Goal: Task Accomplishment & Management: Manage account settings

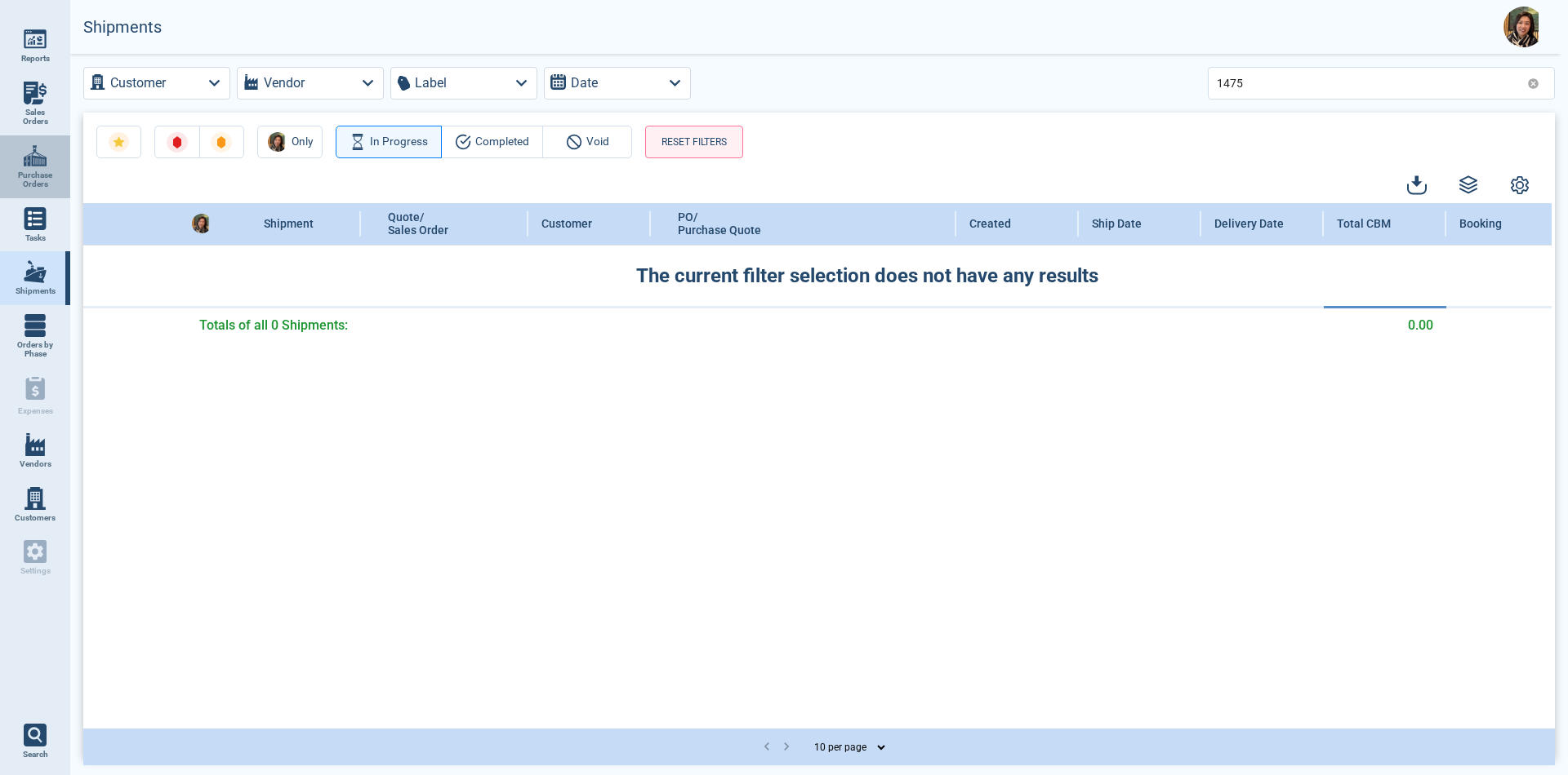
click at [23, 155] on img at bounding box center [34, 155] width 23 height 23
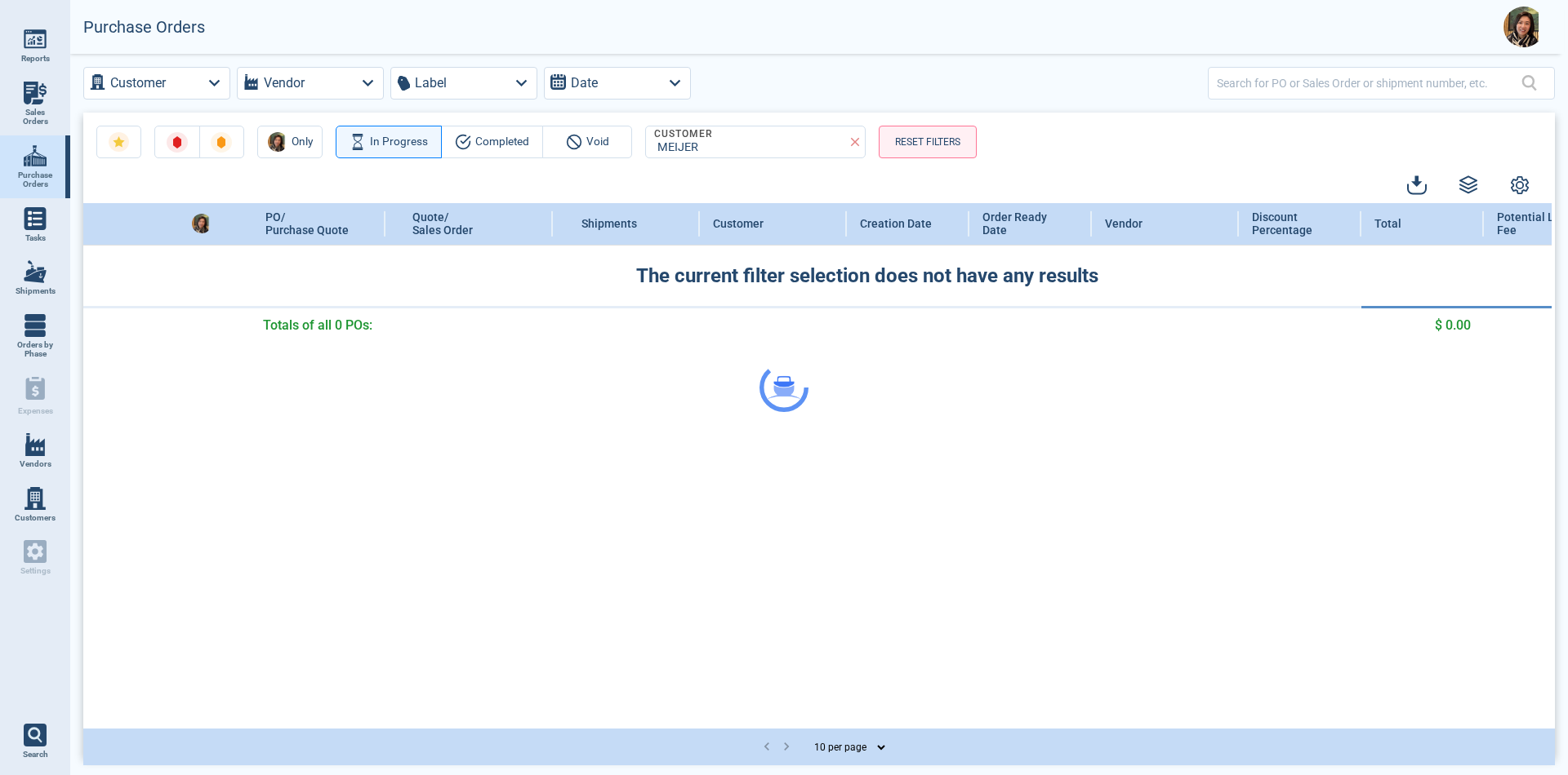
click at [920, 131] on div at bounding box center [784, 387] width 1568 height 775
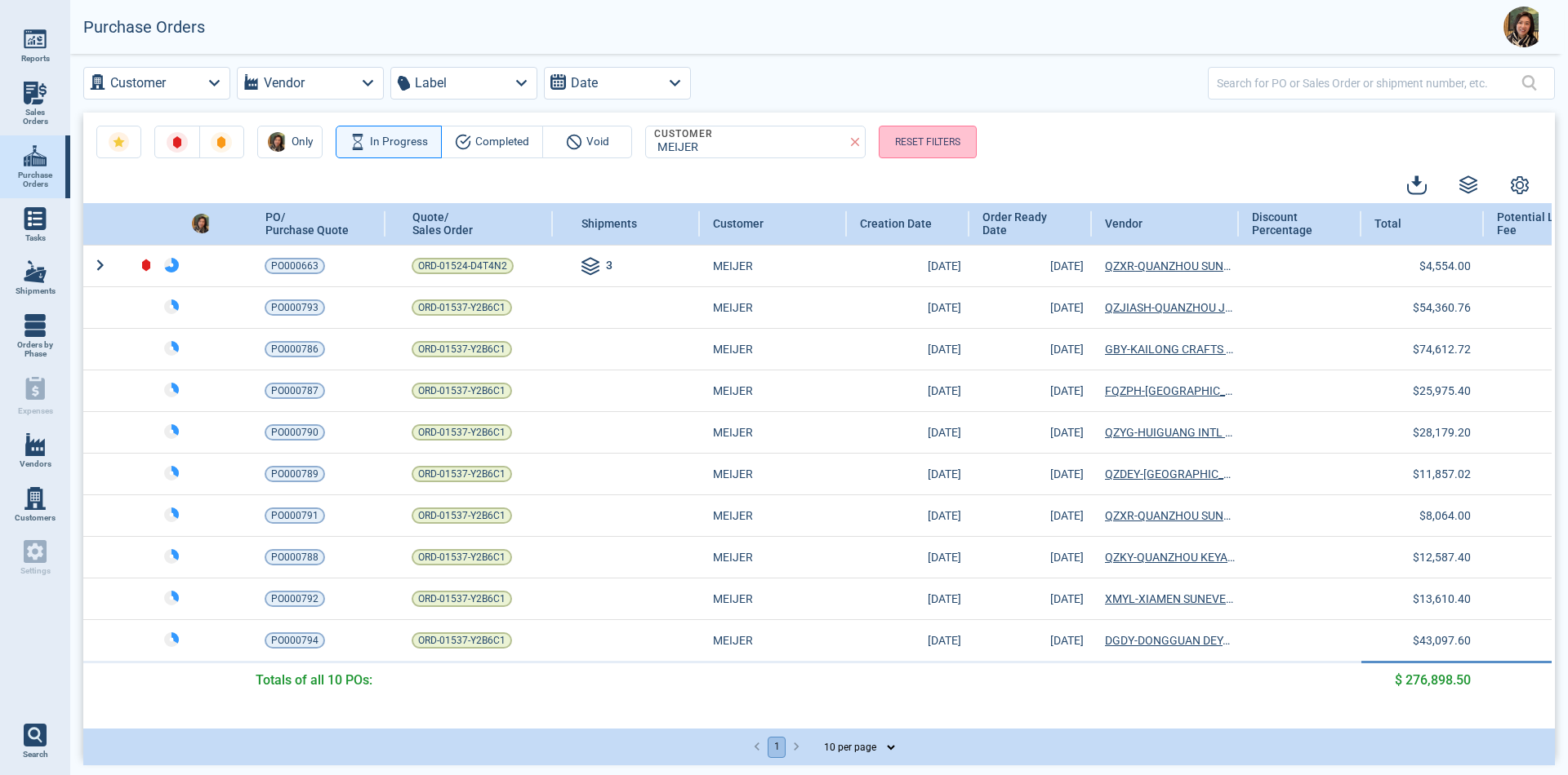
click at [926, 144] on button "RESET FILTERS" at bounding box center [927, 142] width 98 height 32
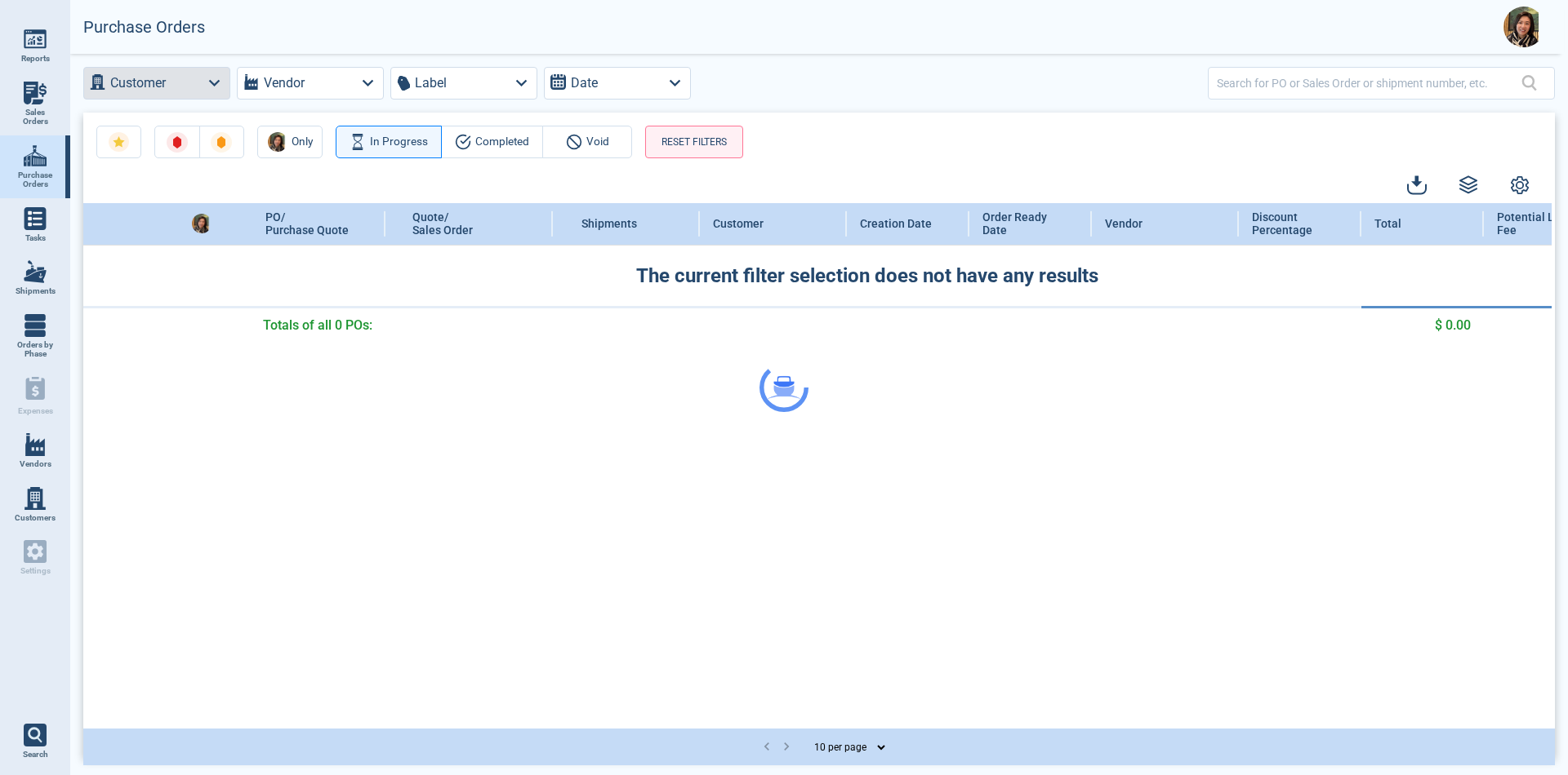
click at [181, 84] on div "Customer Vendor Label Date Only In Progress Completed Void RESET FILTERS PO/ Pu…" at bounding box center [819, 413] width 1498 height 718
click at [219, 86] on div at bounding box center [784, 387] width 1568 height 775
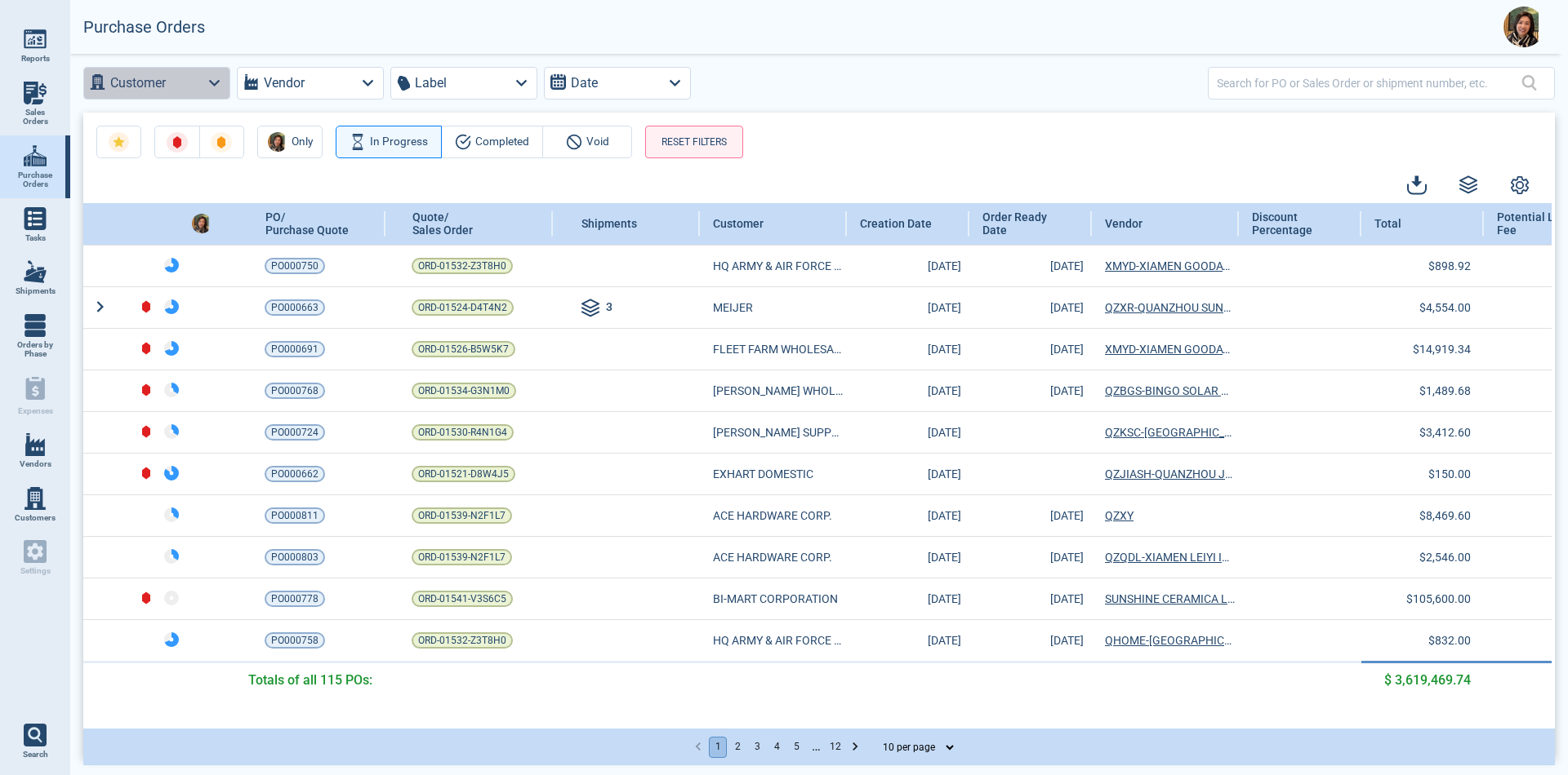
click at [219, 86] on icon "button" at bounding box center [214, 83] width 22 height 22
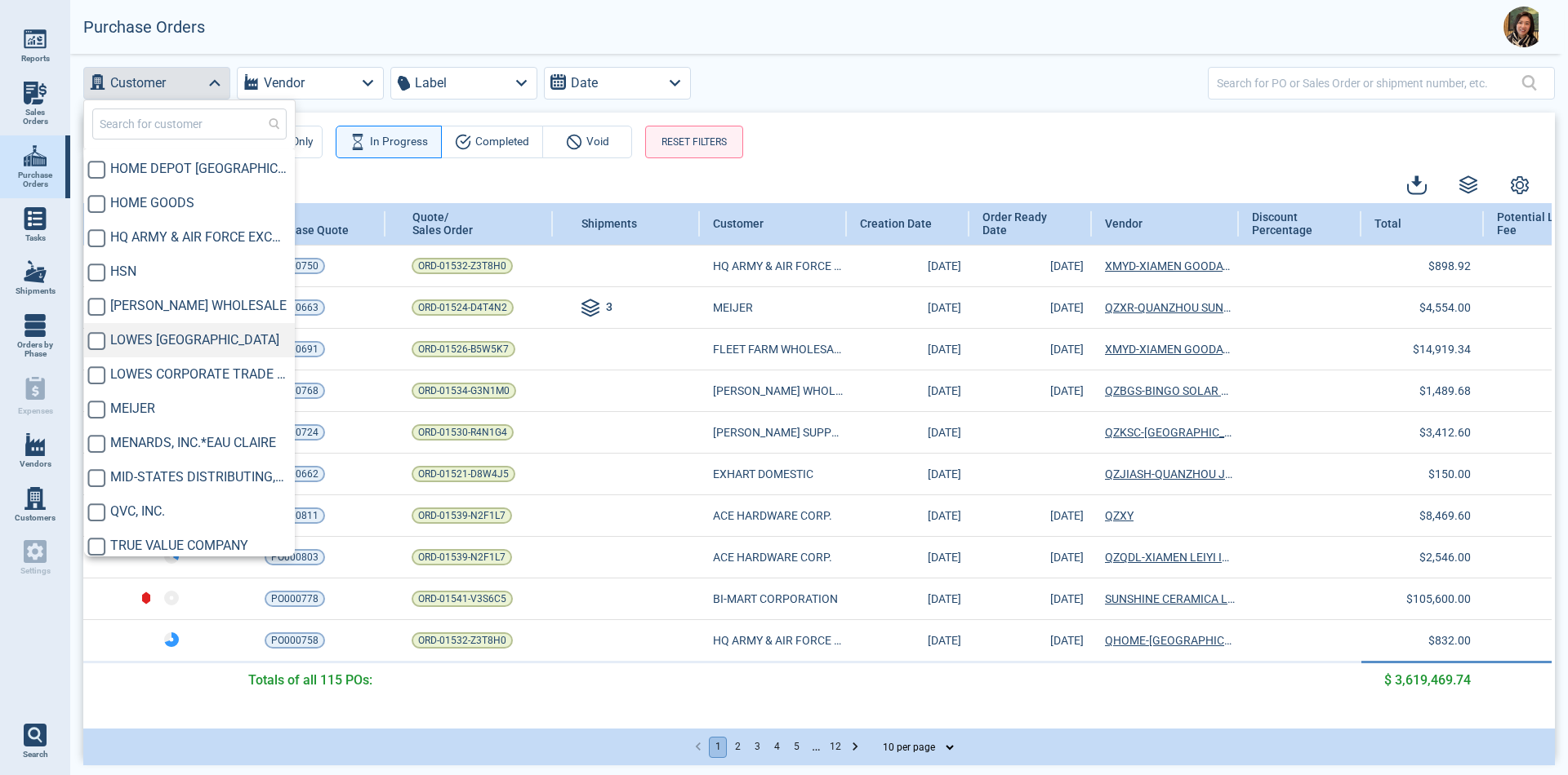
scroll to position [518, 0]
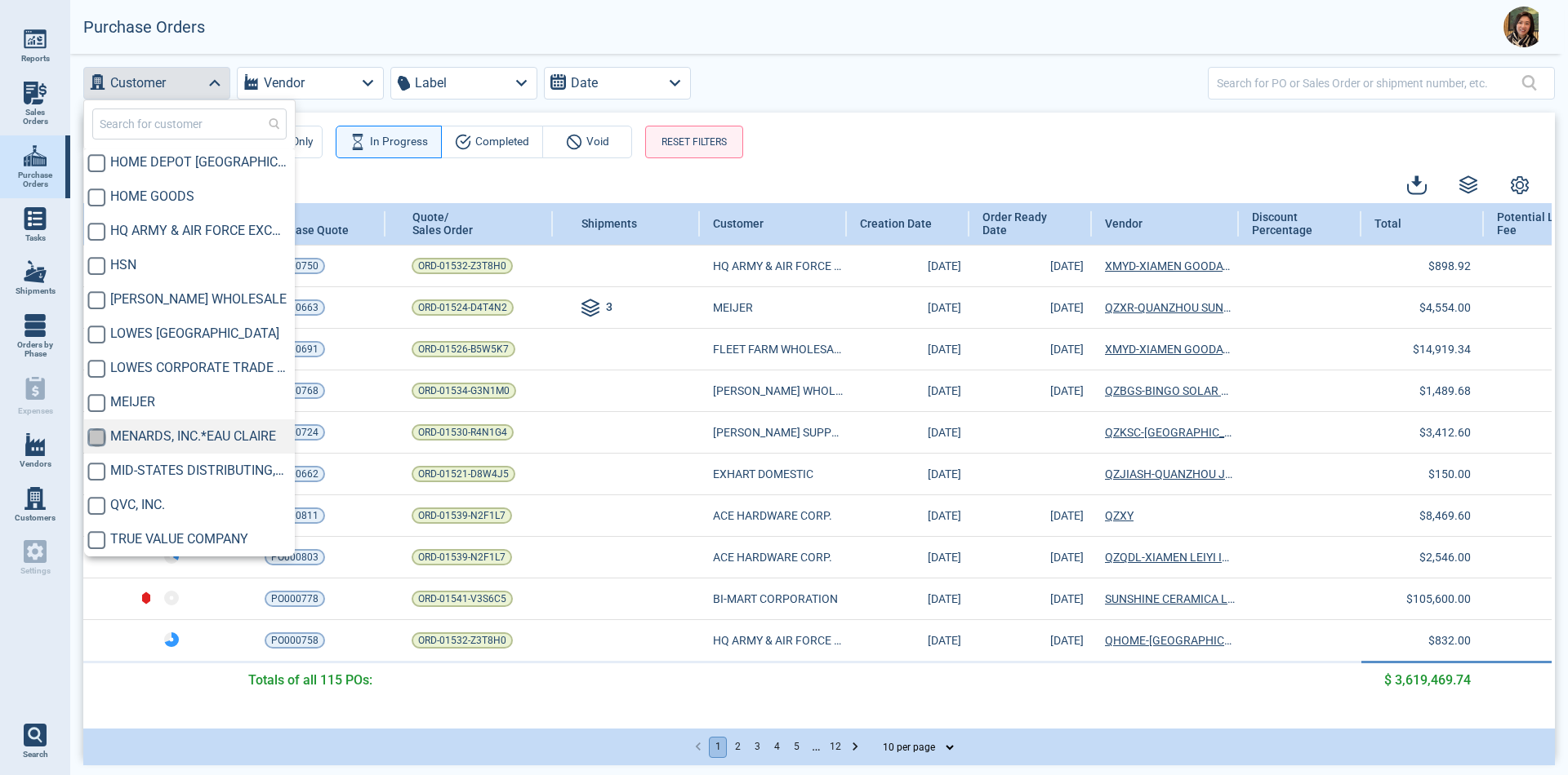
click at [98, 437] on input "checkbox" at bounding box center [96, 437] width 19 height 19
checkbox input "true"
click at [901, 156] on div "Only In Progress Completed Void RESET FILTERS" at bounding box center [819, 135] width 1472 height 46
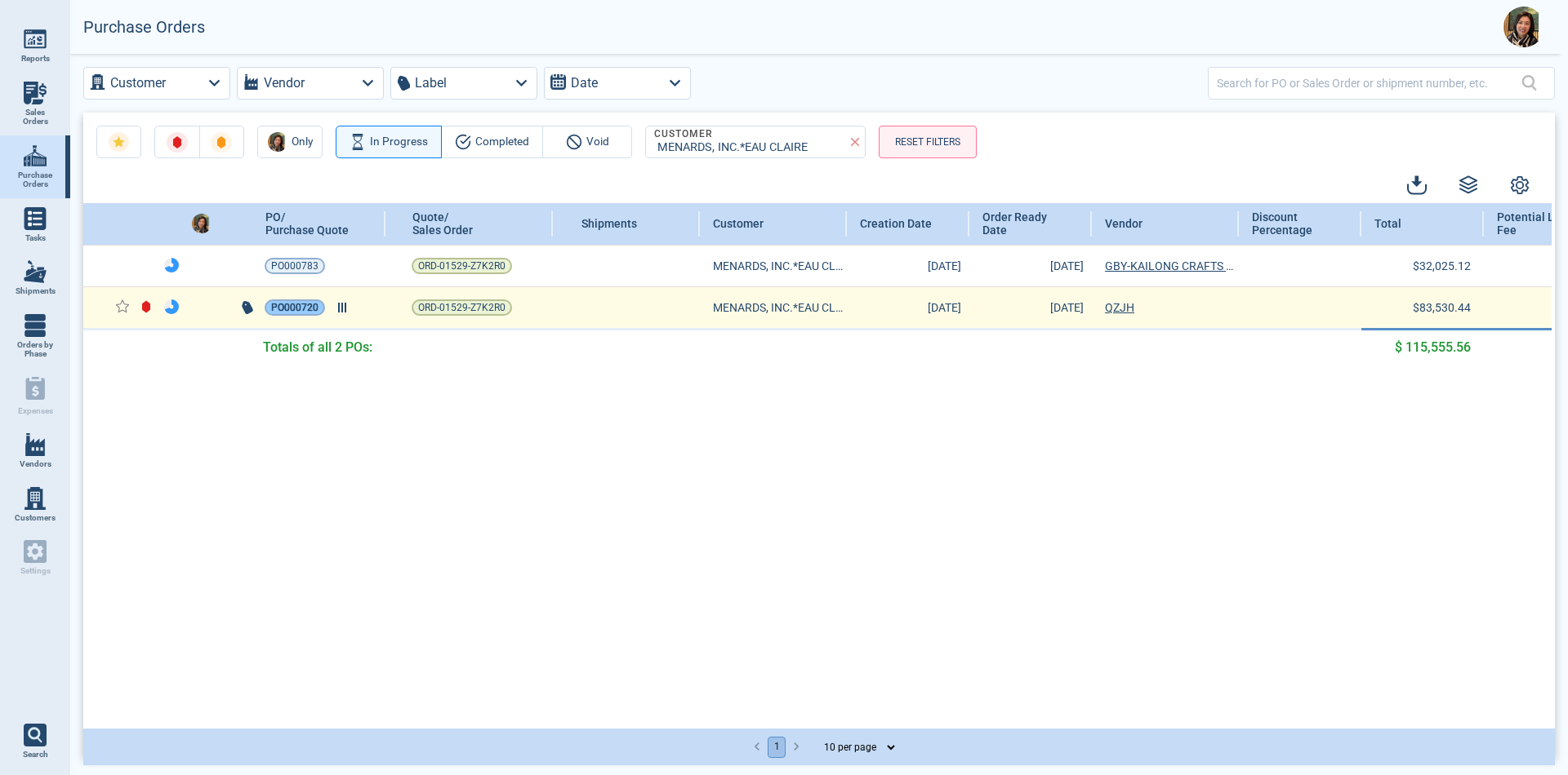
click at [289, 316] on span "PO000720" at bounding box center [295, 308] width 48 height 16
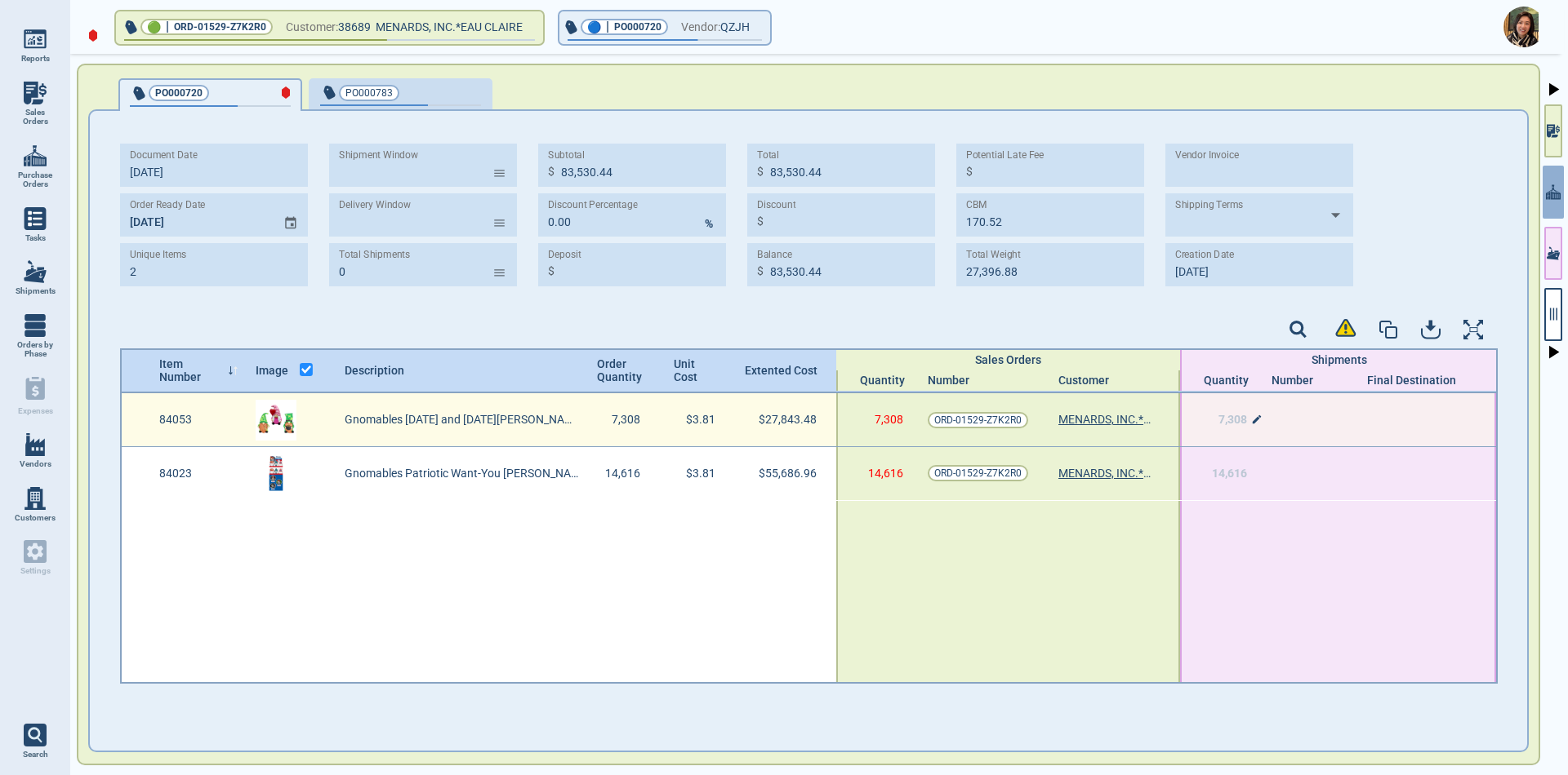
click at [1228, 419] on span "7,308" at bounding box center [1233, 419] width 29 height 14
click at [1269, 414] on div "Item Number Image Description Order Quantity Unit Cost Extented Cost Sales Orde…" at bounding box center [808, 516] width 1377 height 336
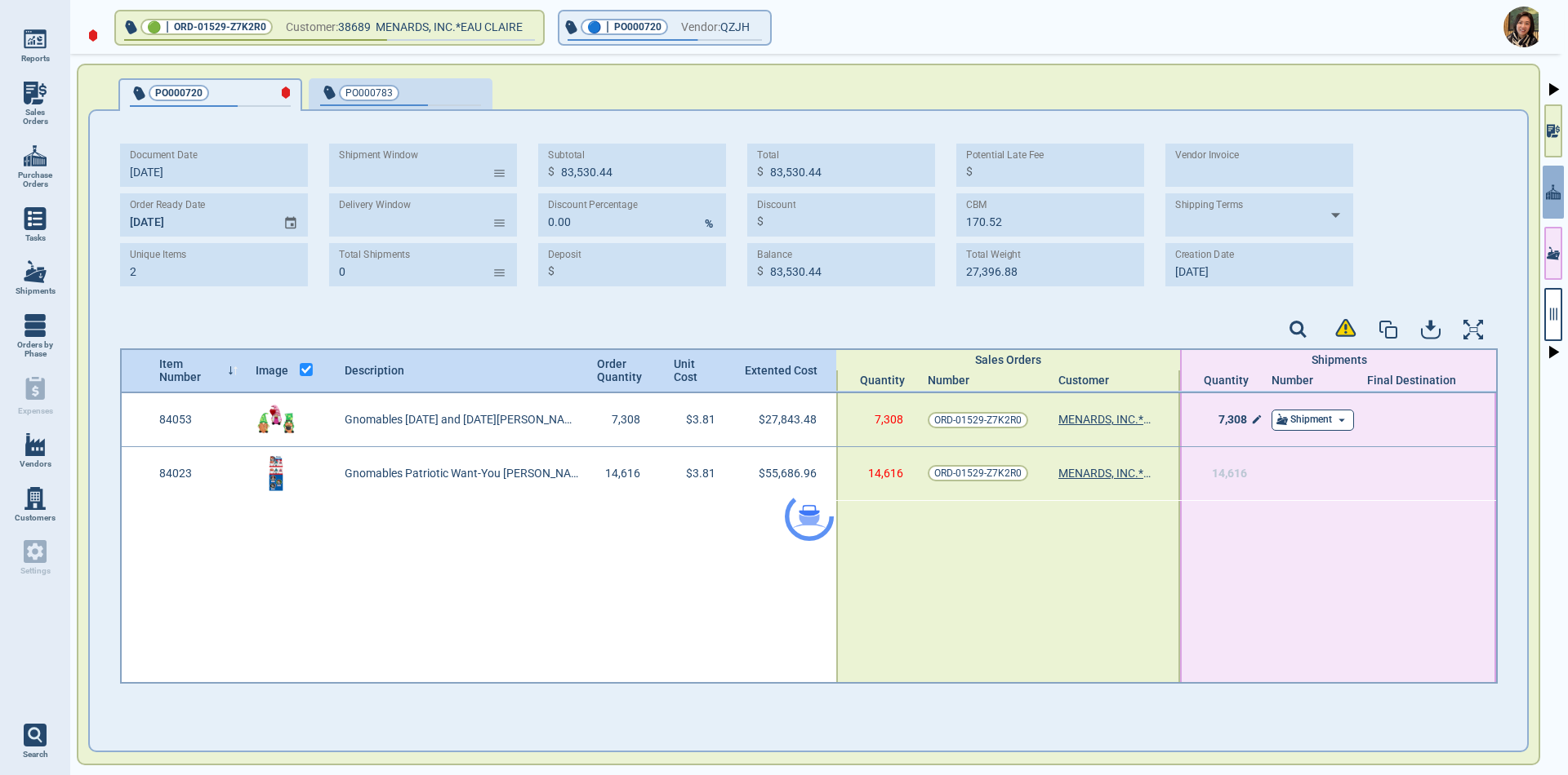
click at [1298, 424] on div at bounding box center [808, 516] width 1377 height 336
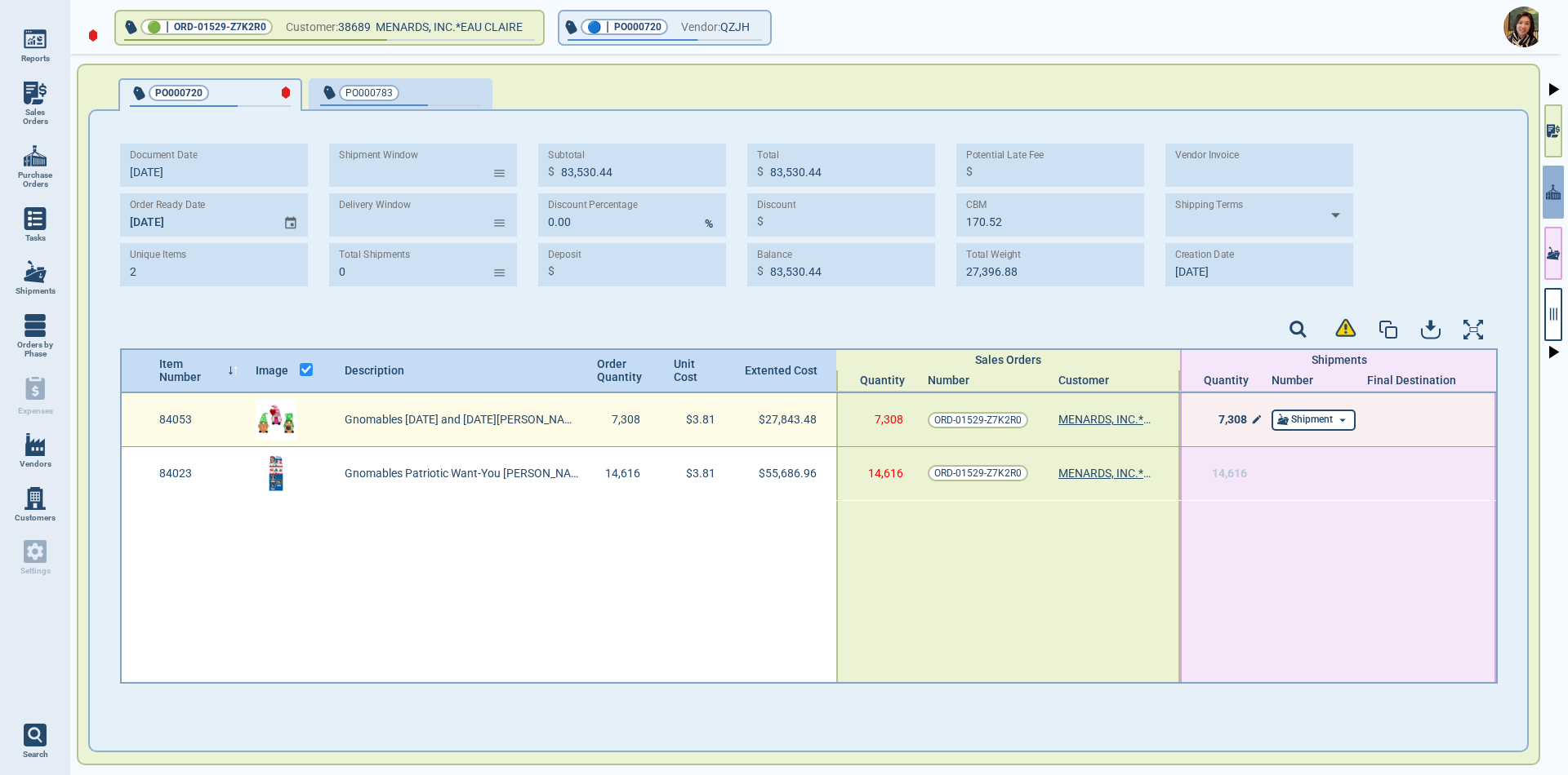
click at [1298, 423] on span "Shipment" at bounding box center [1311, 420] width 41 height 12
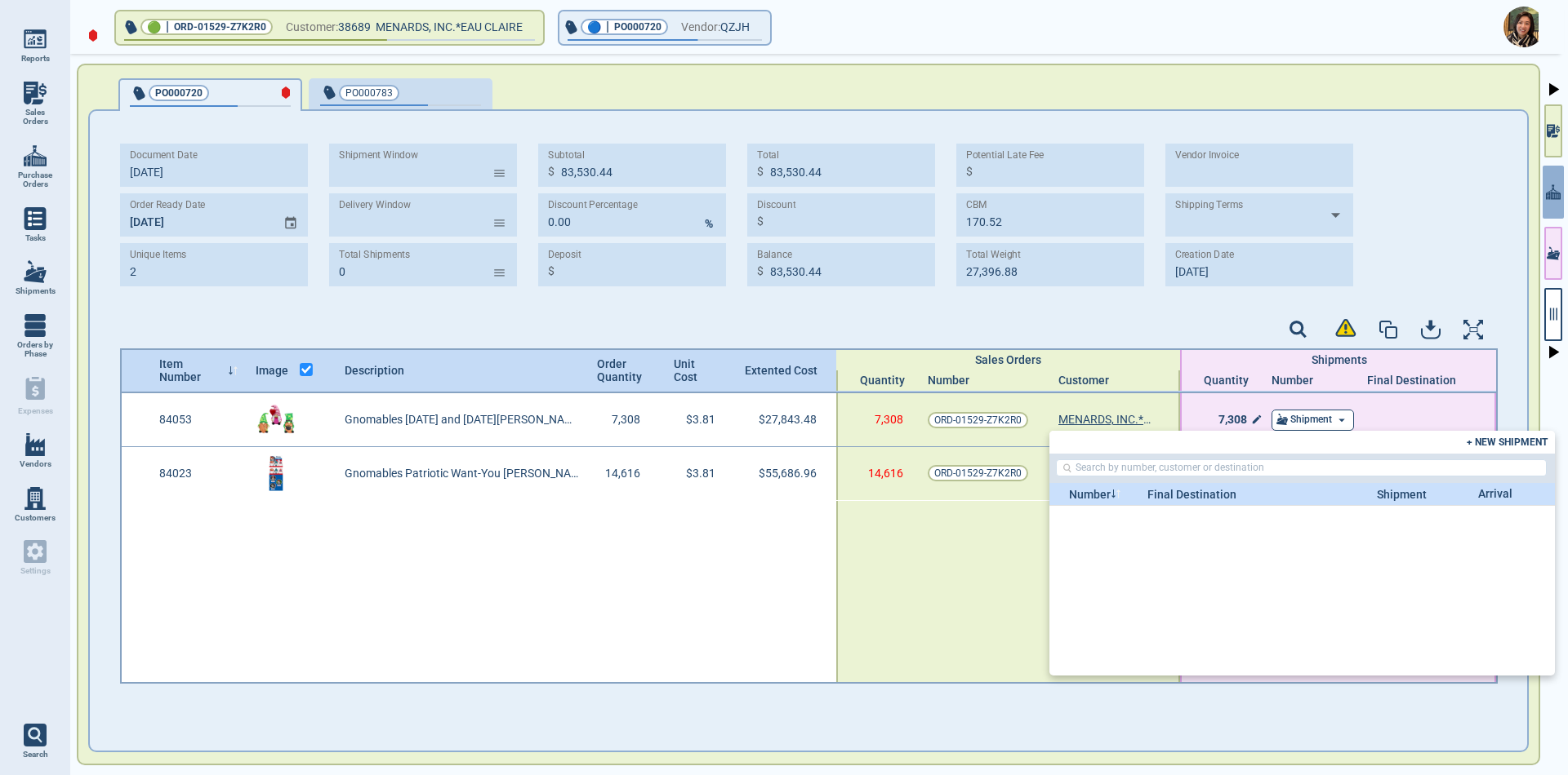
click at [1491, 443] on span "+ NEW SHIPMENT" at bounding box center [1507, 442] width 81 height 12
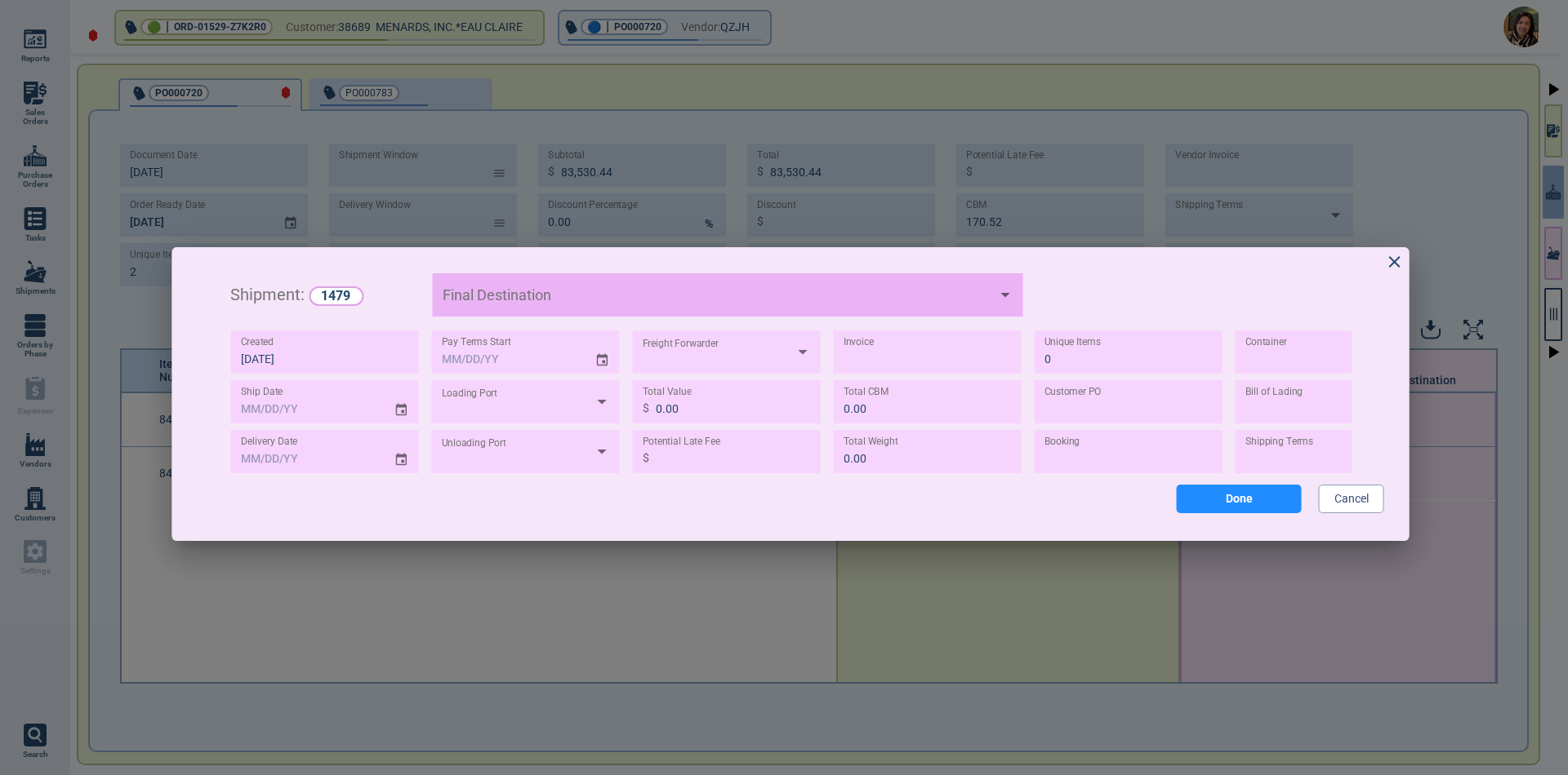
click at [562, 301] on input "text" at bounding box center [566, 294] width 31 height 32
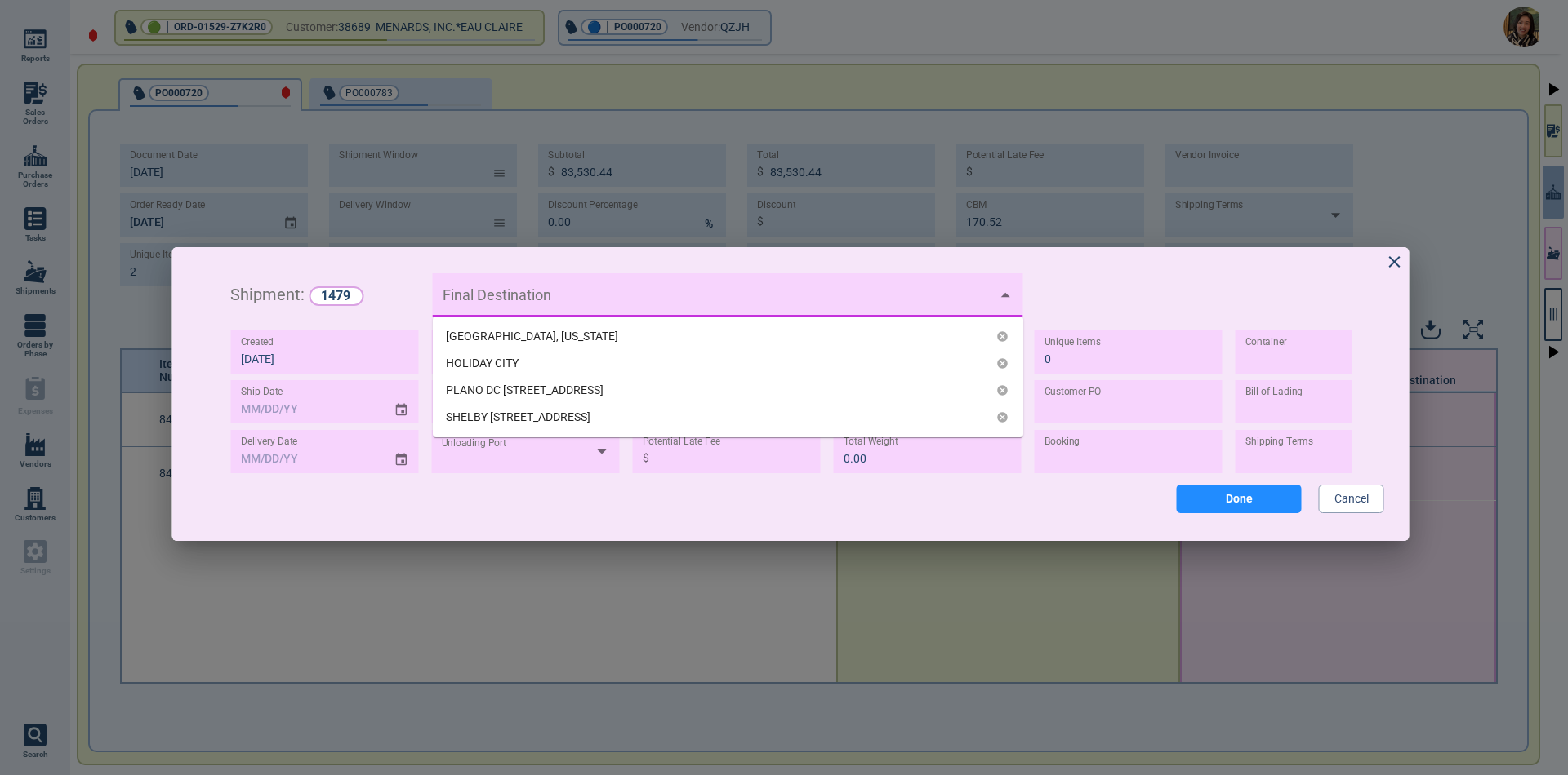
click at [505, 335] on div "[GEOGRAPHIC_DATA], [US_STATE]" at bounding box center [531, 336] width 172 height 17
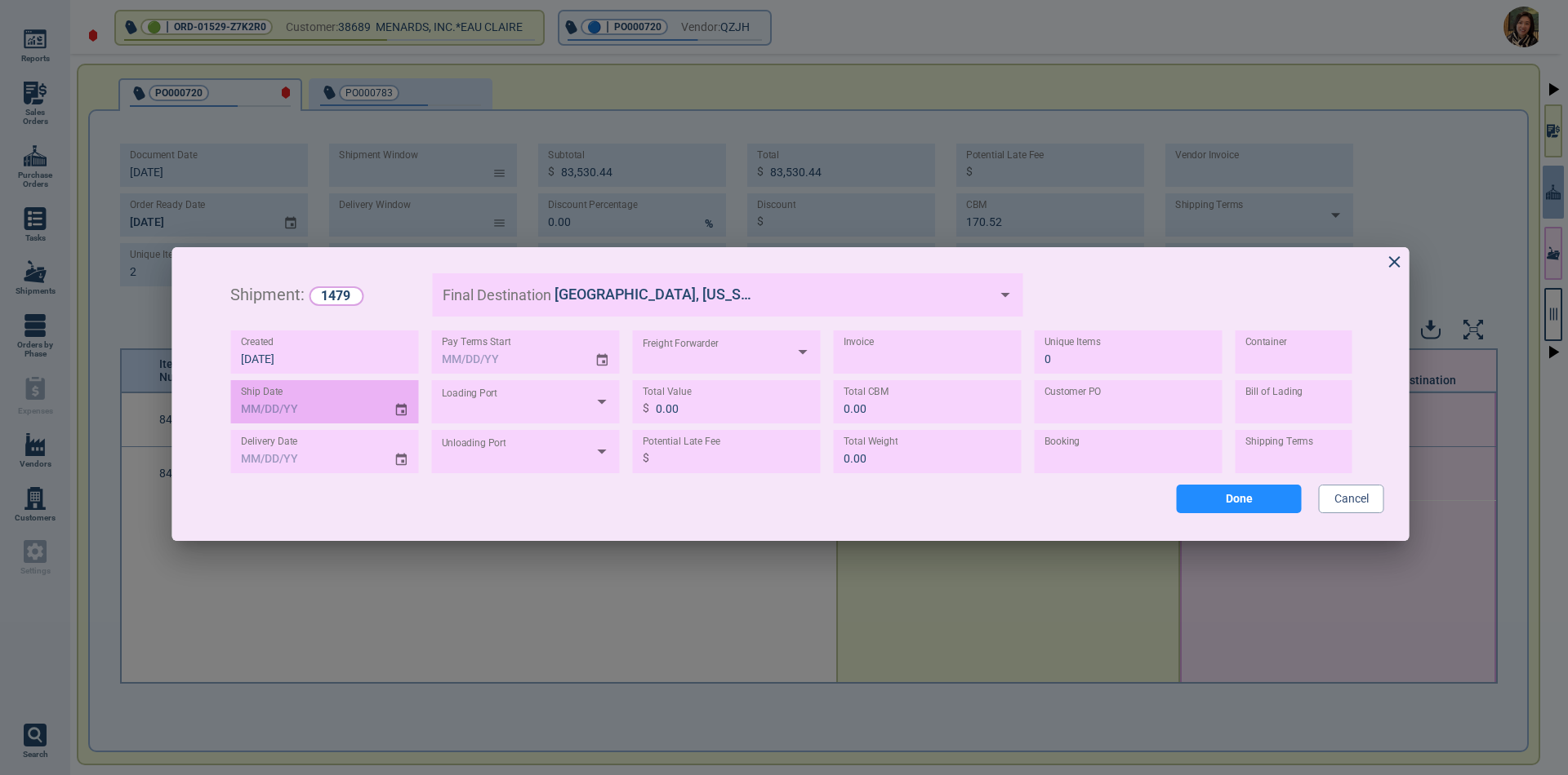
click at [400, 412] on icon "Choose date" at bounding box center [402, 410] width 14 height 22
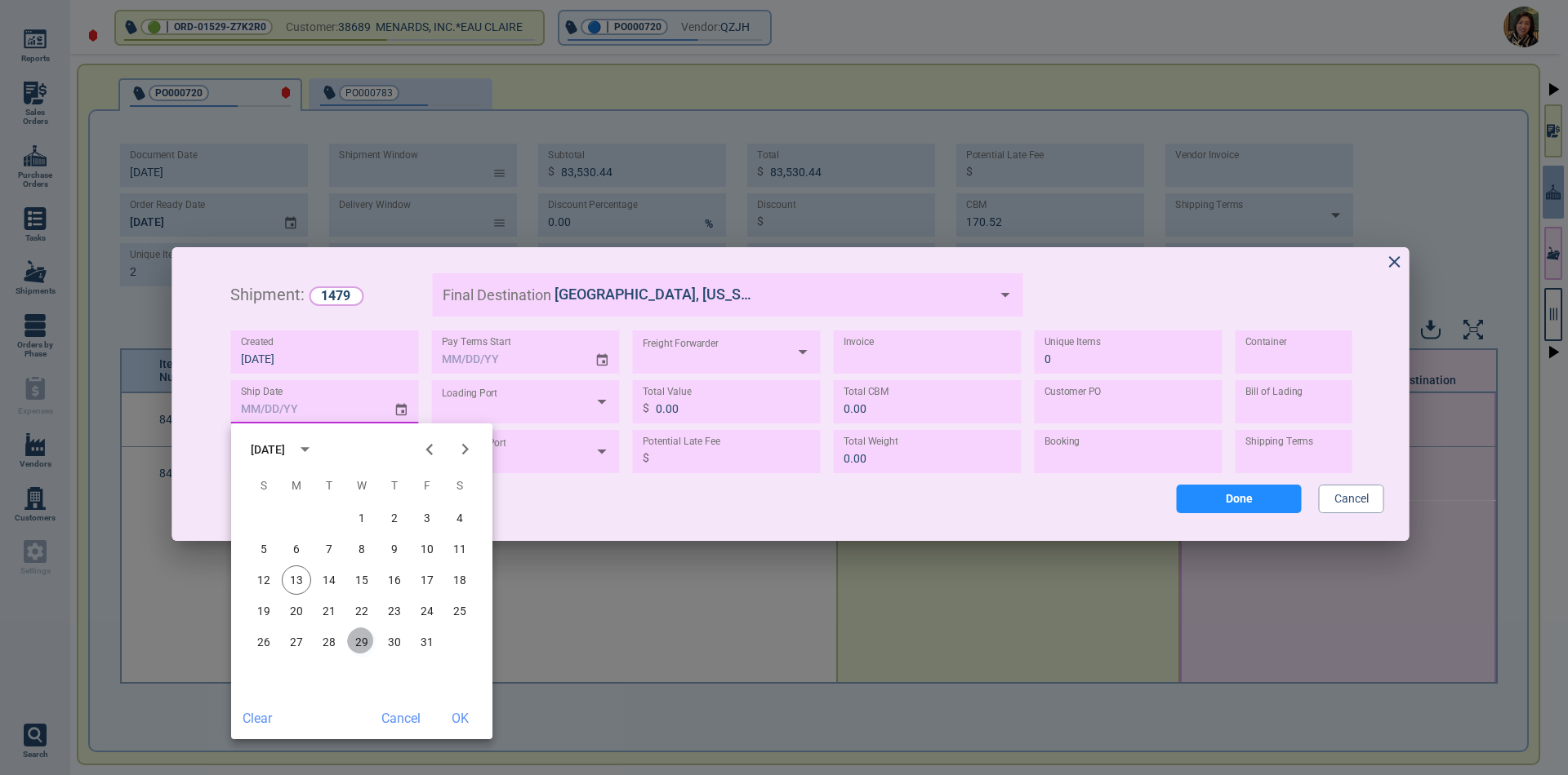
click at [366, 643] on button "29" at bounding box center [361, 642] width 30 height 30
type input "[DATE]"
click at [459, 716] on button "OK" at bounding box center [459, 718] width 52 height 29
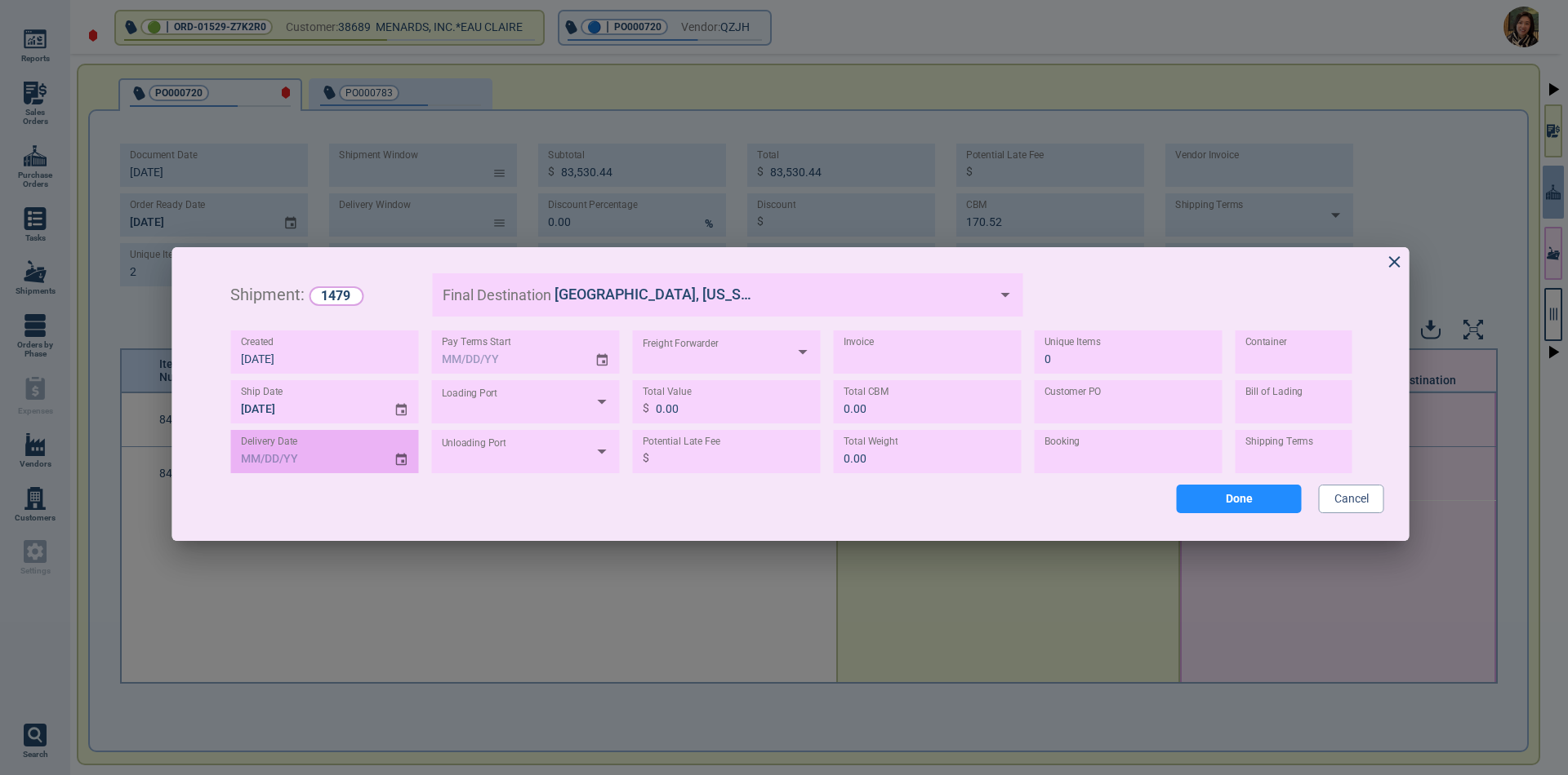
type input "MM/DD/YY"
click at [301, 459] on input "MM/DD/YY" at bounding box center [306, 452] width 150 height 43
click at [403, 459] on icon "Choose date" at bounding box center [402, 460] width 14 height 22
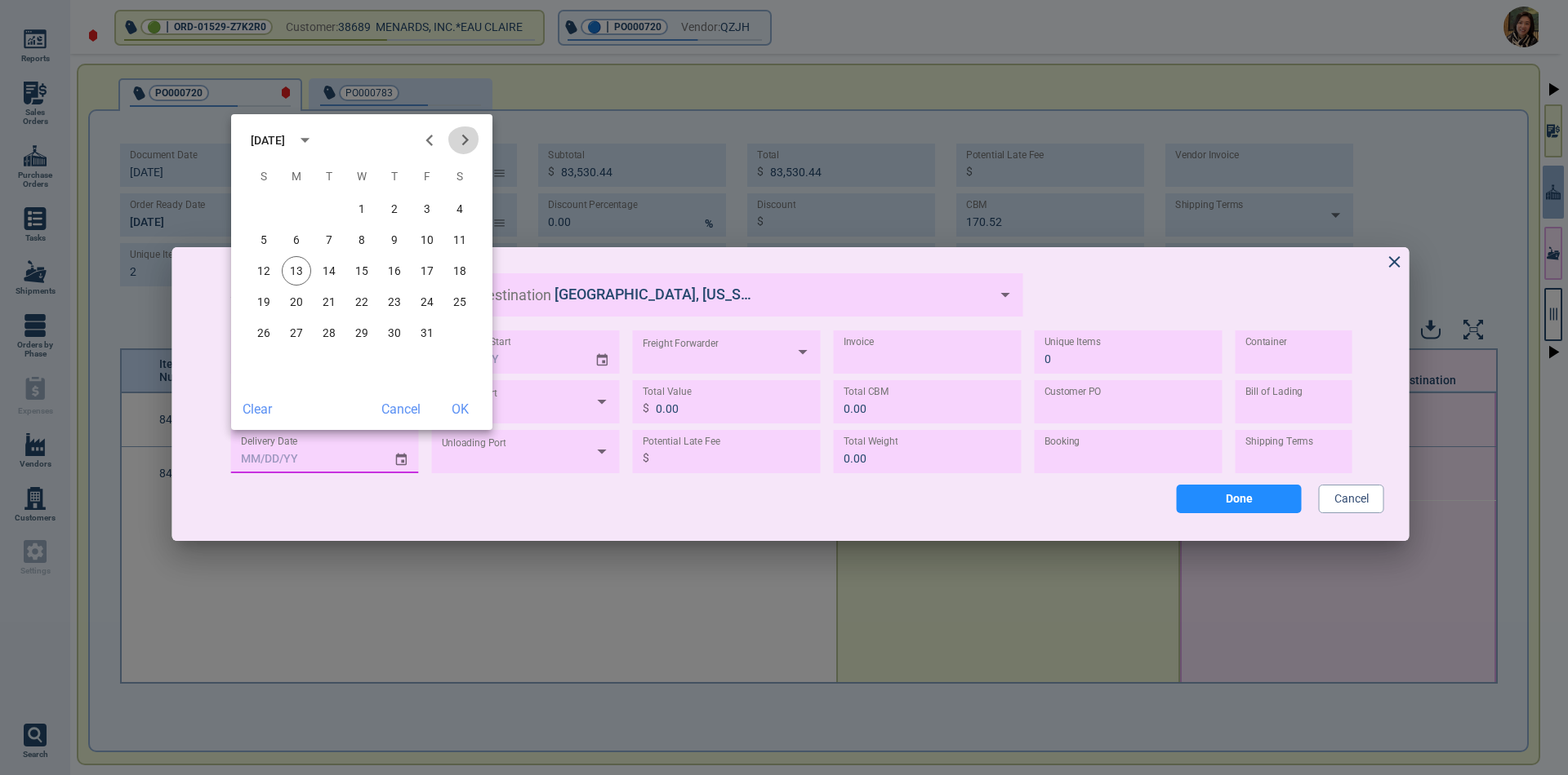
click at [461, 142] on icon "Next month" at bounding box center [465, 140] width 22 height 22
click at [360, 209] on button "3" at bounding box center [361, 209] width 30 height 30
type input "[DATE]"
click at [462, 409] on button "OK" at bounding box center [459, 410] width 52 height 29
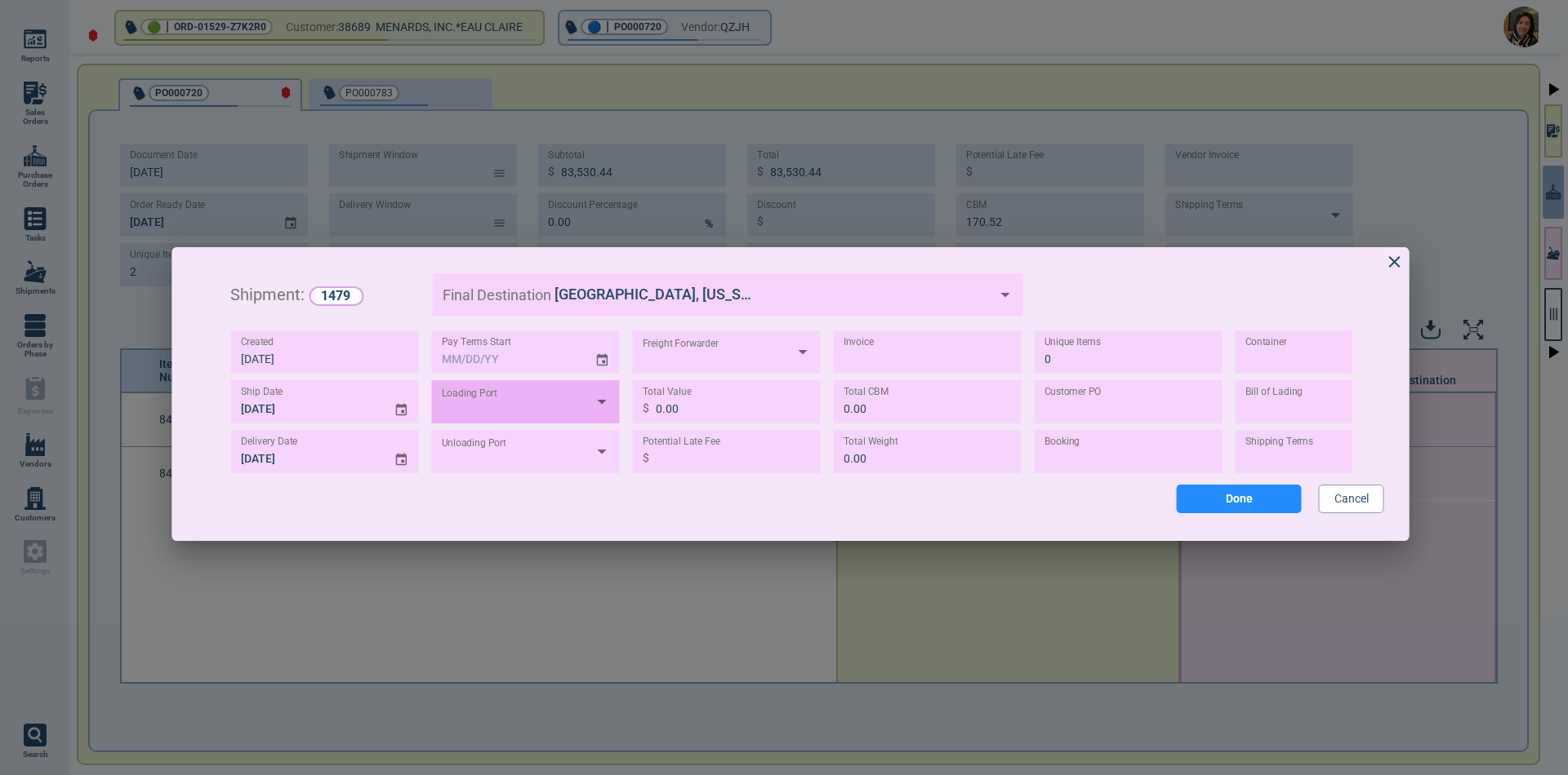
click at [483, 402] on div at bounding box center [526, 401] width 188 height 43
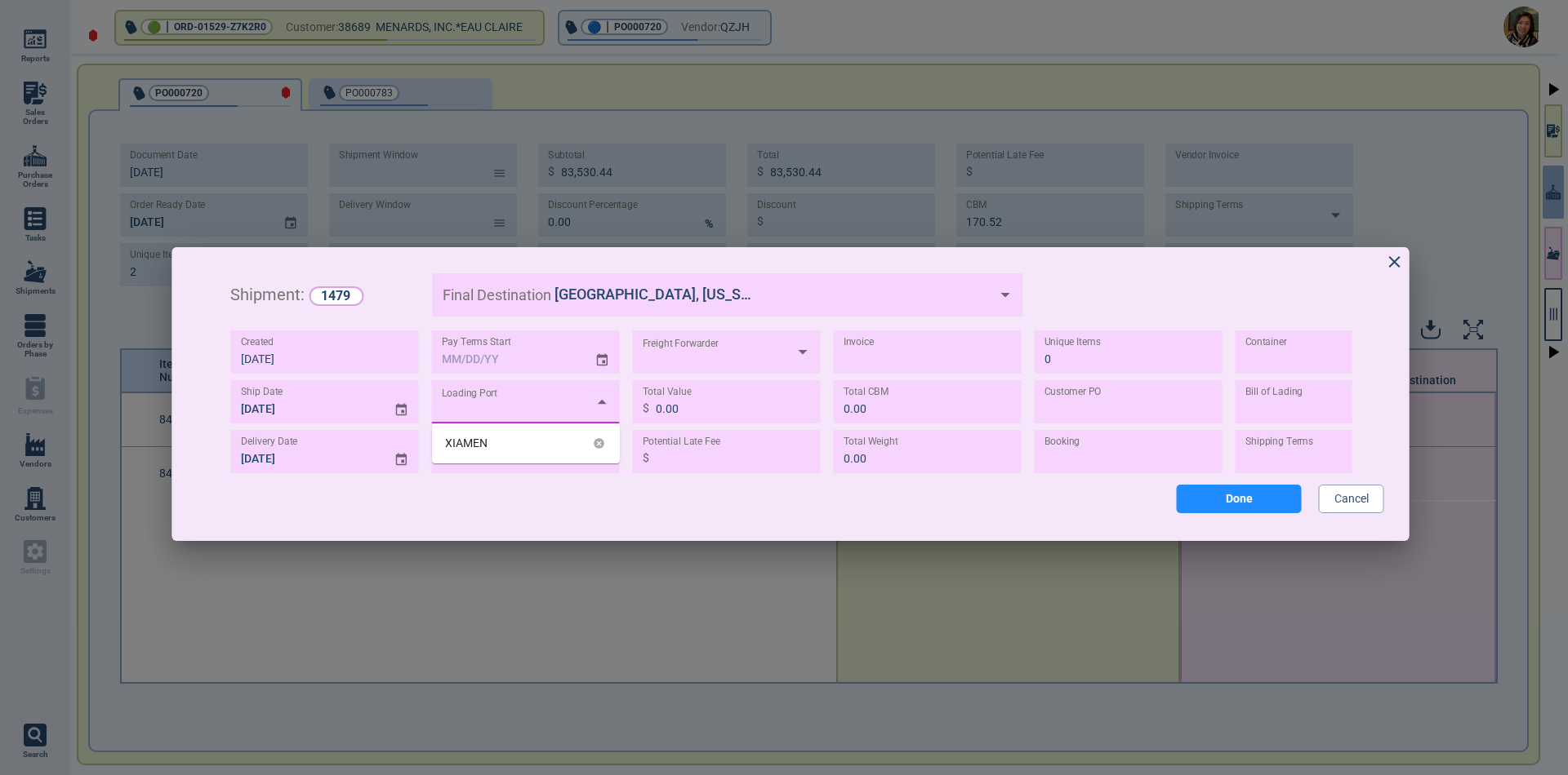
click at [471, 446] on div "XIAMEN" at bounding box center [466, 443] width 42 height 17
click at [503, 466] on div at bounding box center [526, 452] width 188 height 43
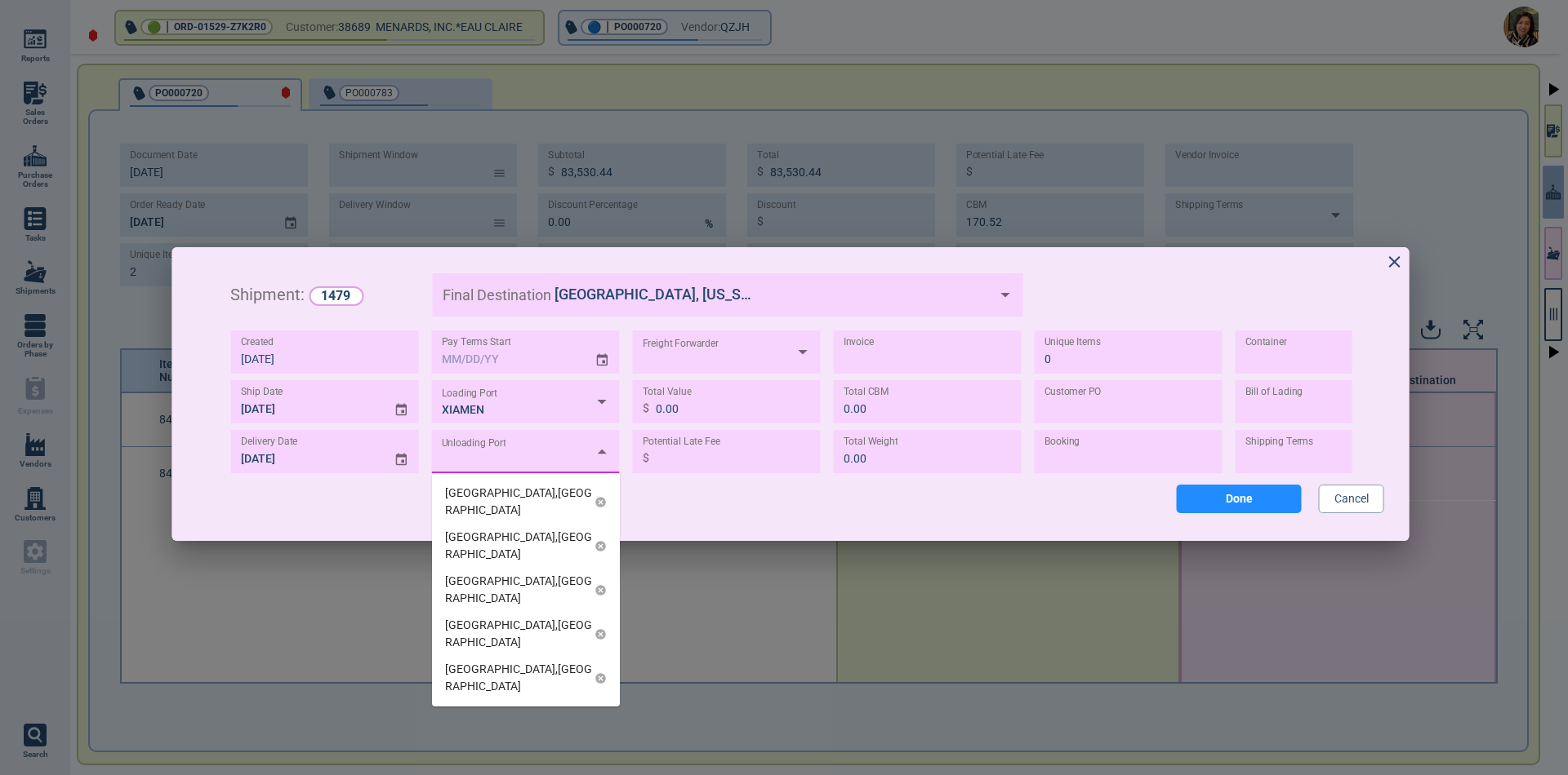
click at [498, 528] on div "[GEOGRAPHIC_DATA],[GEOGRAPHIC_DATA]" at bounding box center [520, 545] width 150 height 34
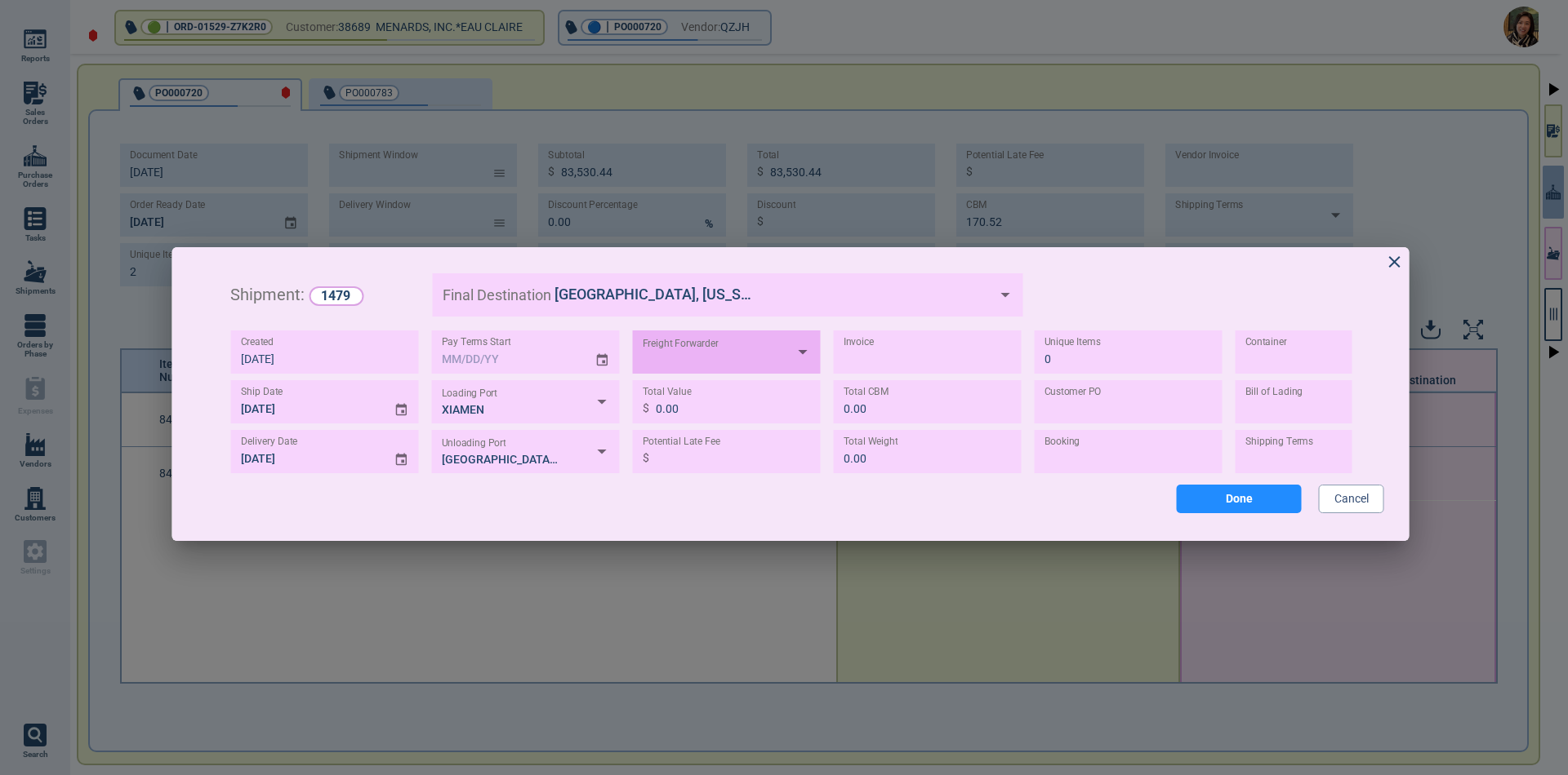
click at [721, 356] on div at bounding box center [727, 352] width 188 height 43
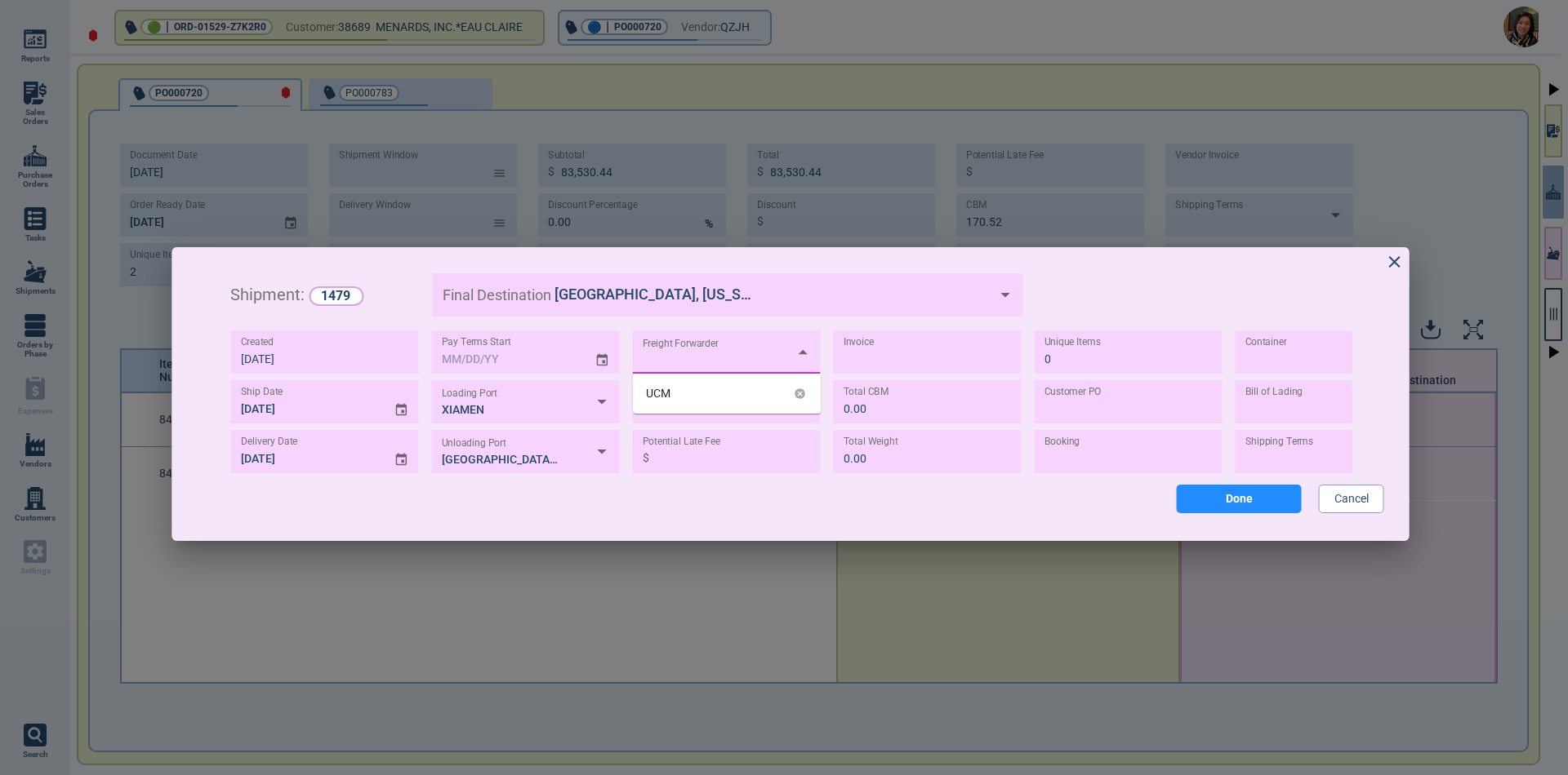
click at [650, 392] on div "UCM" at bounding box center [657, 393] width 24 height 17
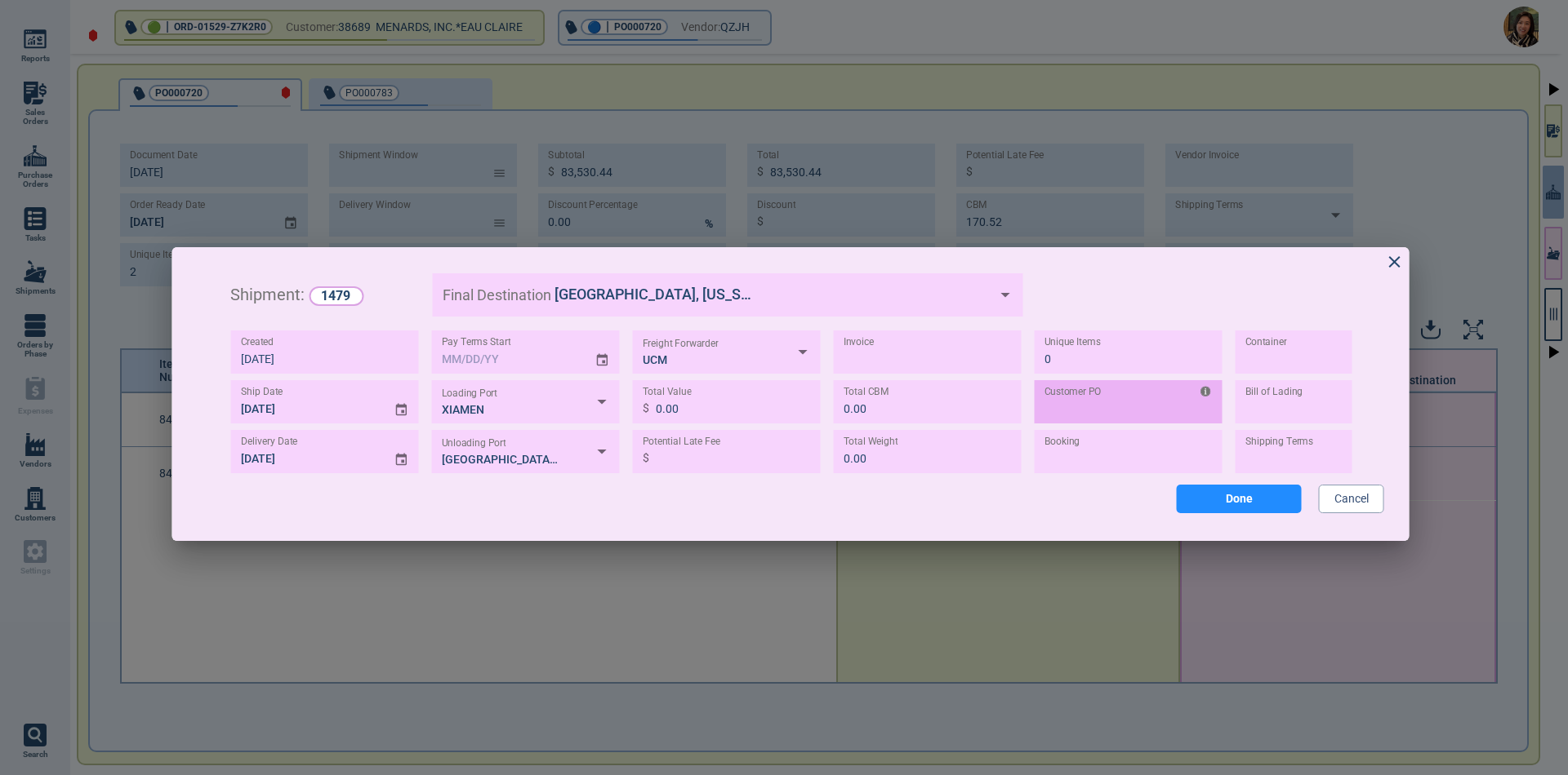
click at [1106, 412] on input "TEXT" at bounding box center [1128, 401] width 188 height 43
click at [1085, 406] on input "TEXT" at bounding box center [1128, 401] width 188 height 43
paste input "DIST72619473"
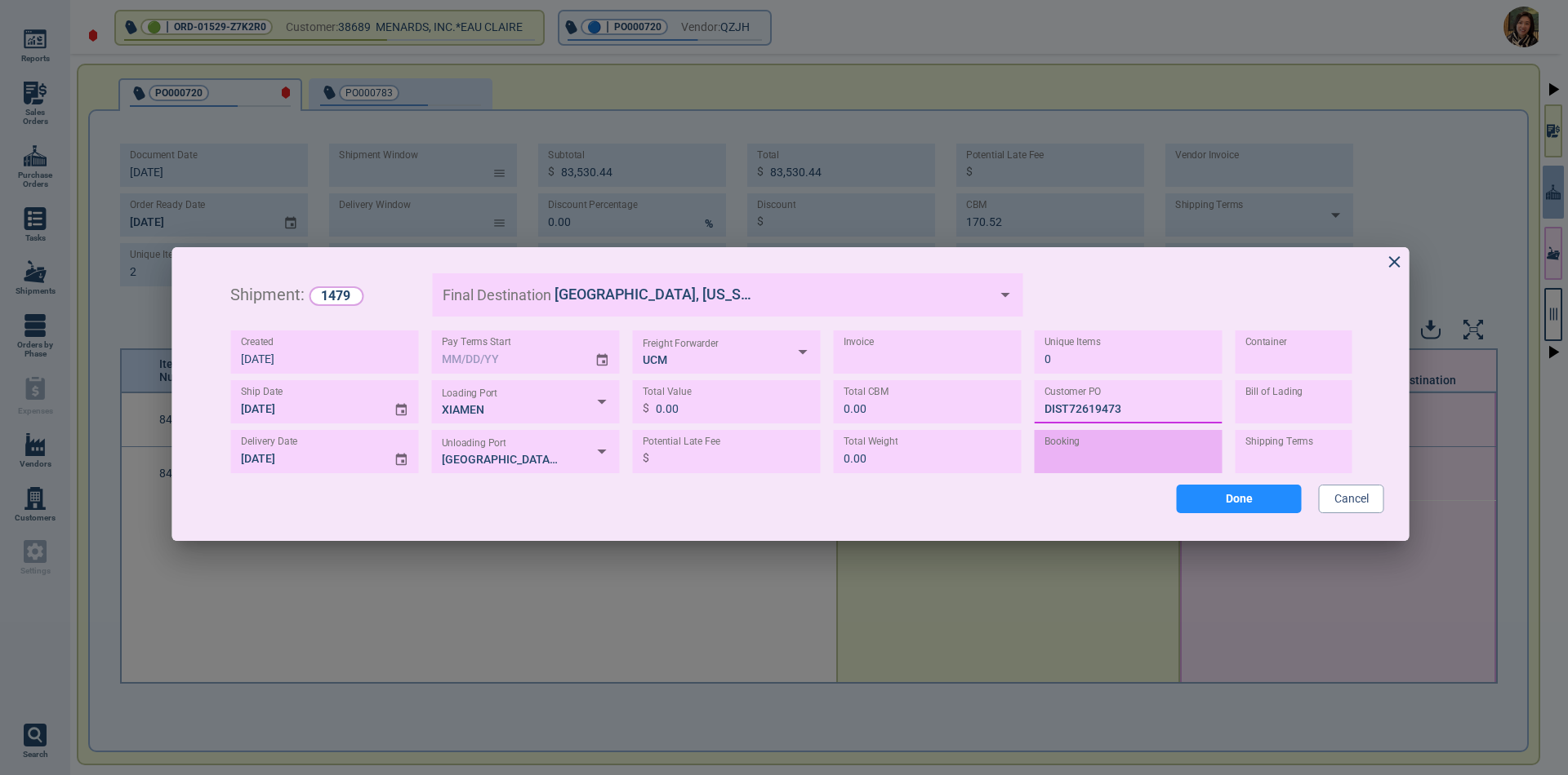
type input "DIST72619473"
click at [1123, 462] on input "TEXT" at bounding box center [1128, 452] width 188 height 43
click at [1062, 454] on input "TEXT" at bounding box center [1128, 452] width 188 height 43
paste input "UCMIXM2509083"
type input "UCMIXM2509083"
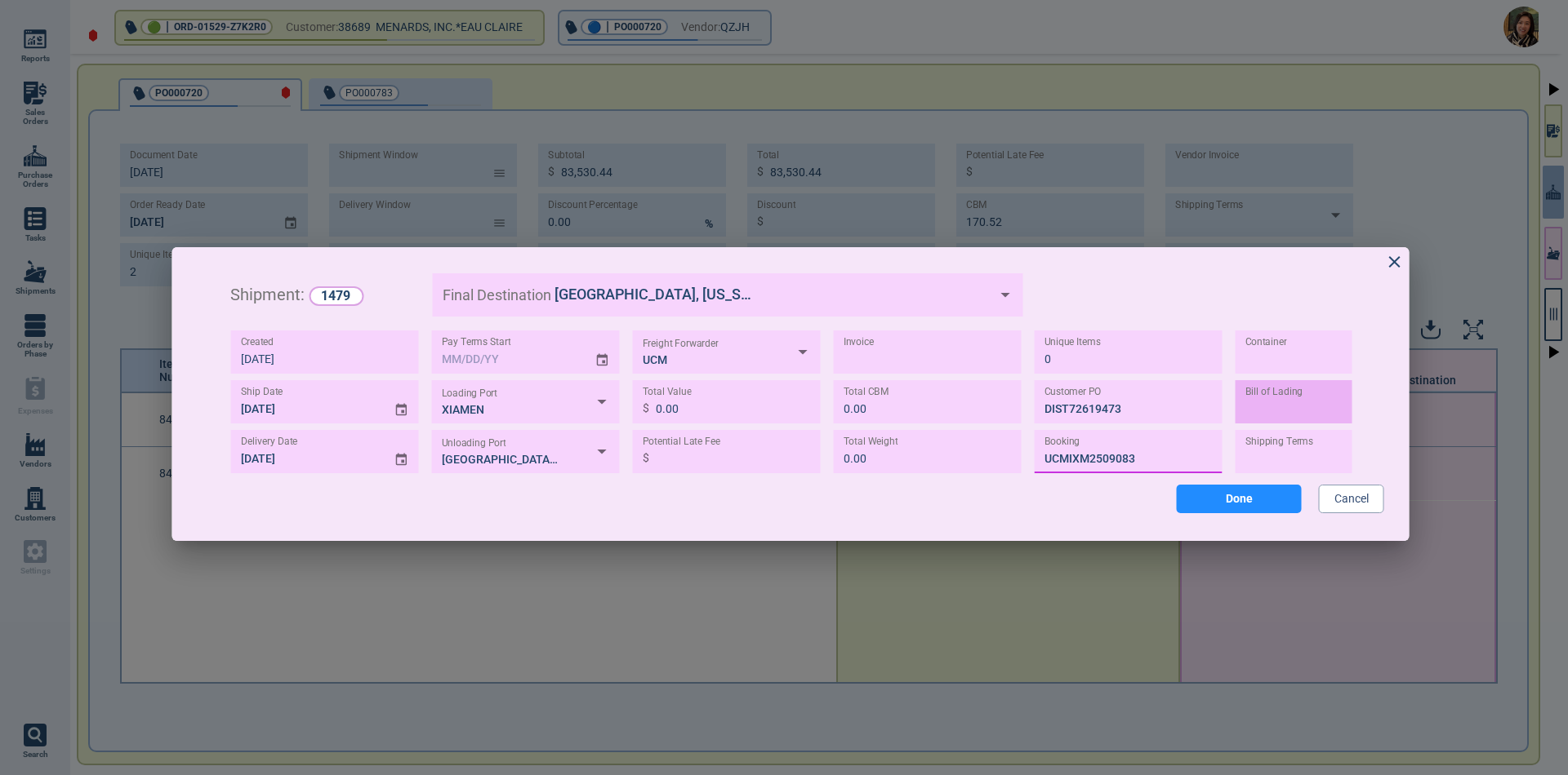
click at [1279, 407] on input "TEXT" at bounding box center [1329, 401] width 188 height 43
paste input "UCMIXM2509083"
type input "UCMIXM2509083"
click at [1288, 453] on body "Reports Sales Orders Purchase Orders Tasks Shipments Orders by Phase Expenses V…" at bounding box center [784, 387] width 1568 height 775
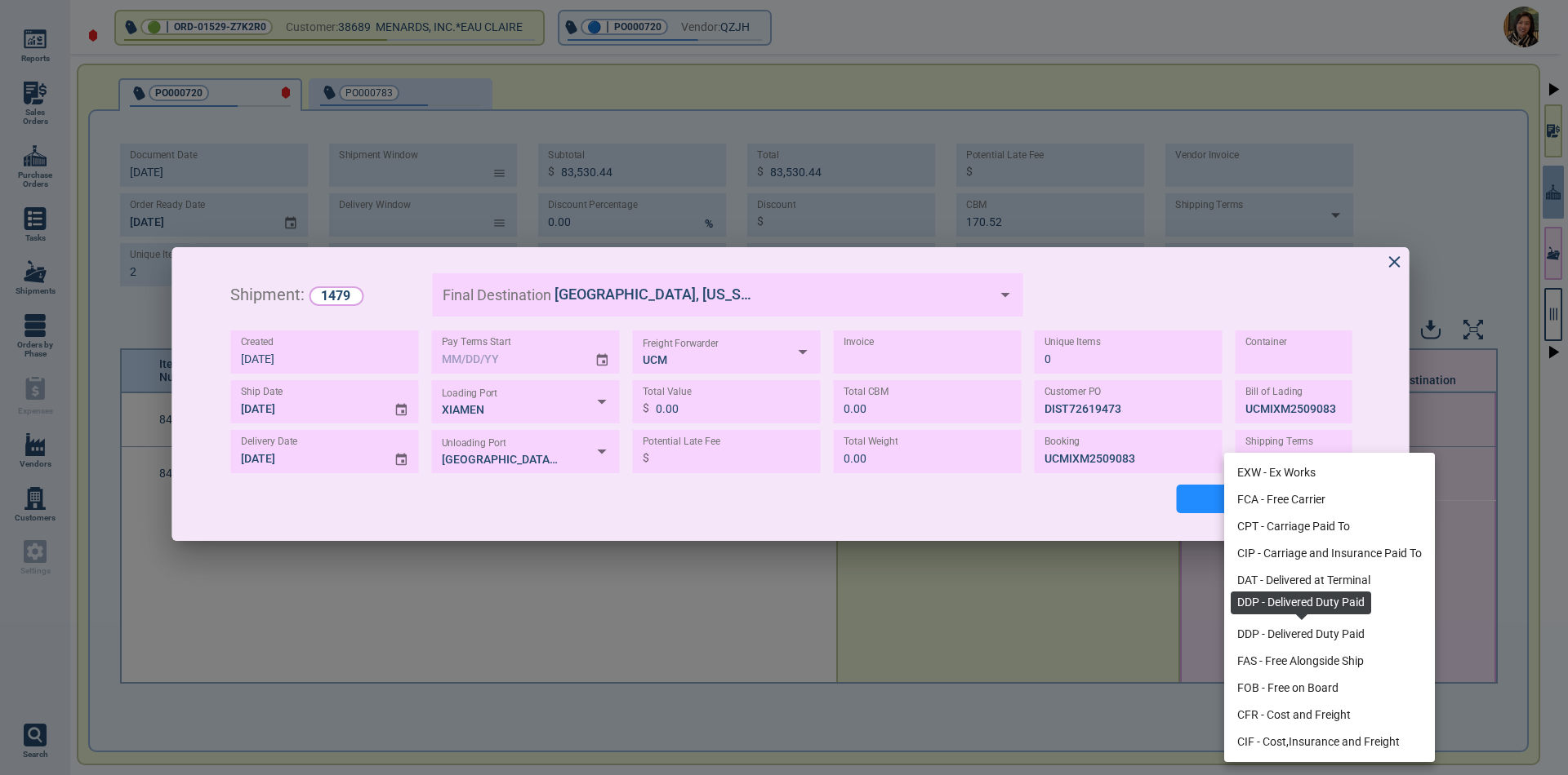
click at [1290, 635] on span "DDP - Delivered Duty Paid" at bounding box center [1300, 634] width 127 height 17
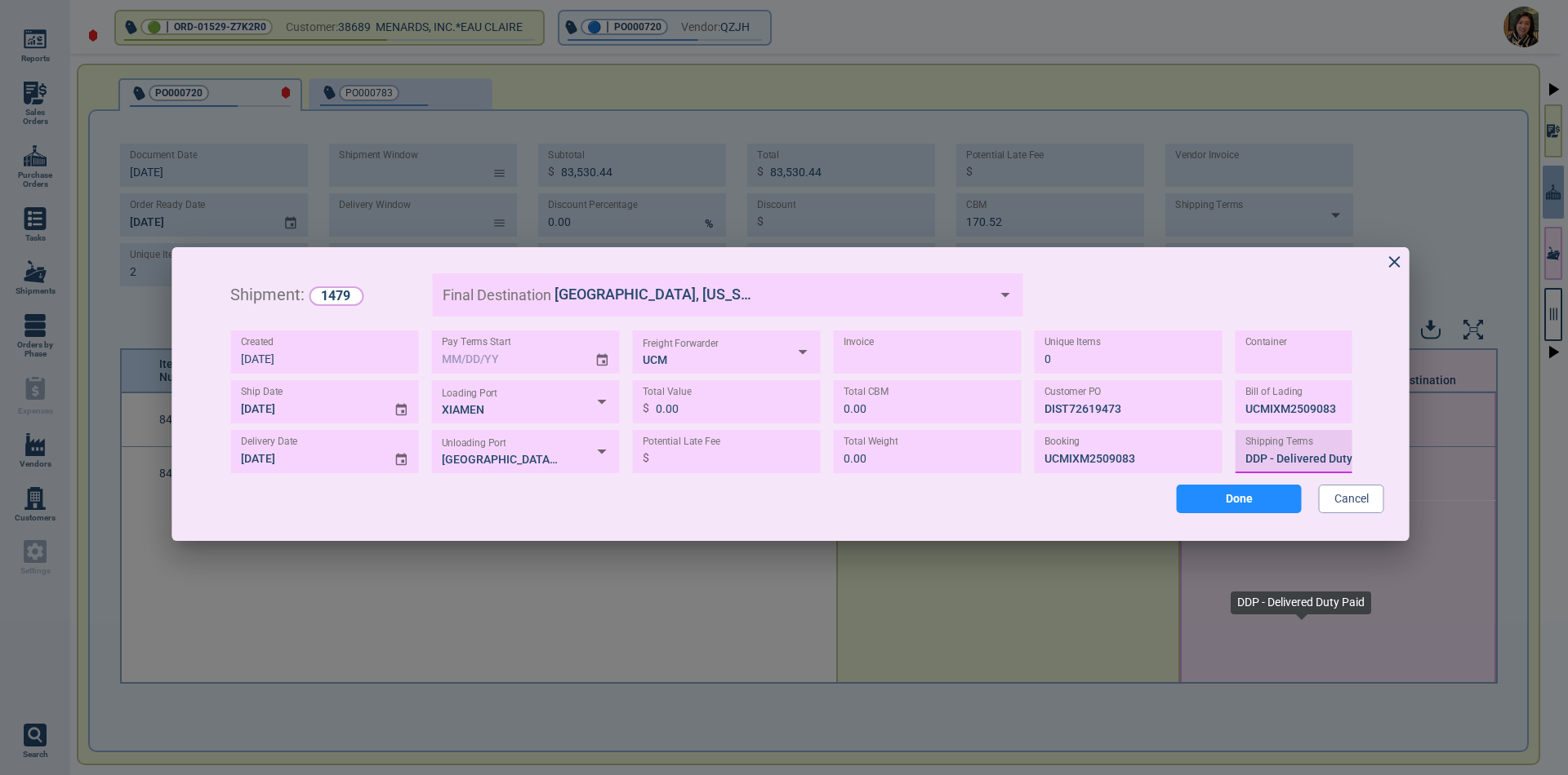
type input "DDP"
click at [1247, 502] on button "Done" at bounding box center [1238, 500] width 125 height 29
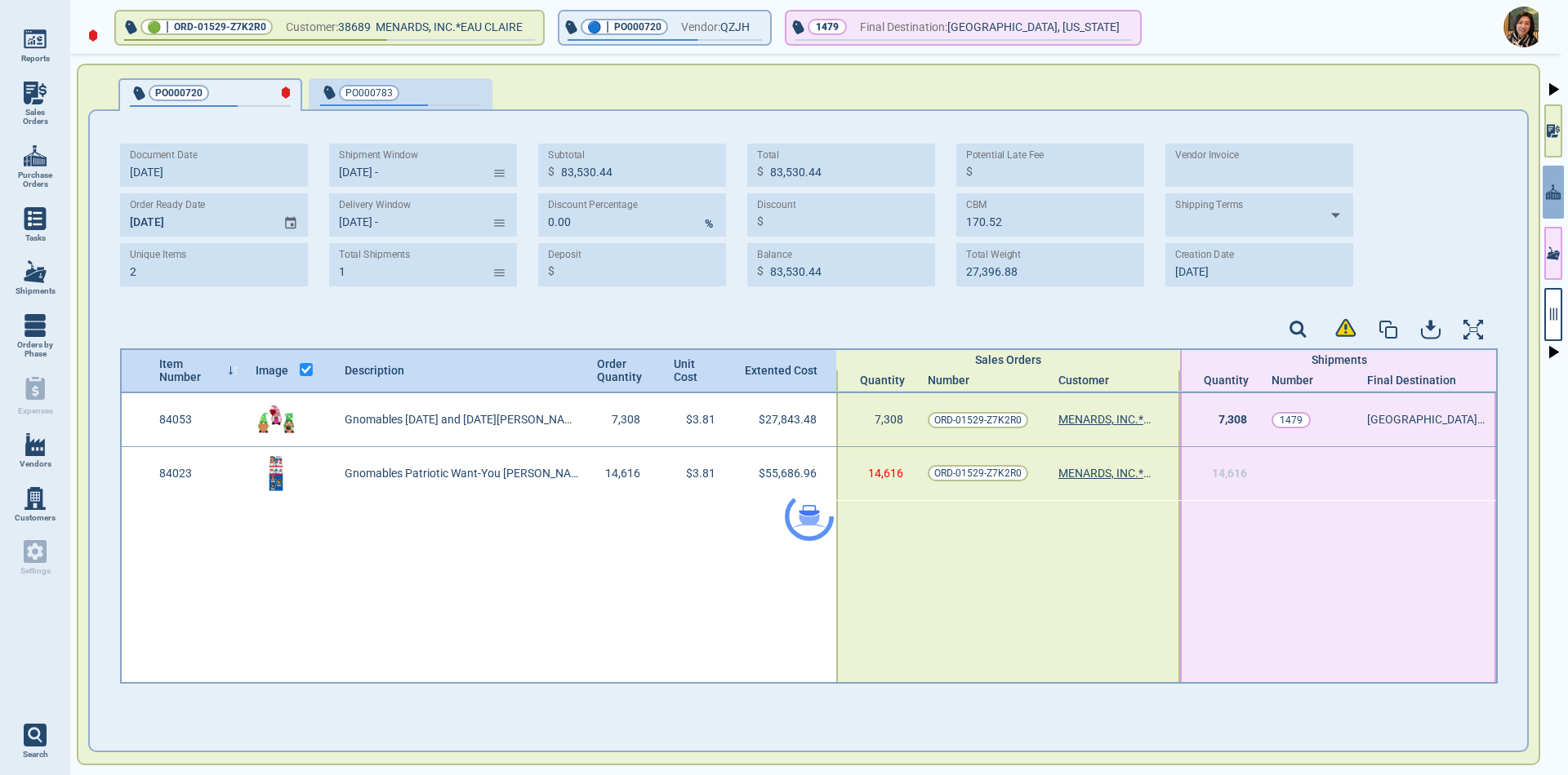
type input "[DATE] -"
type input "1"
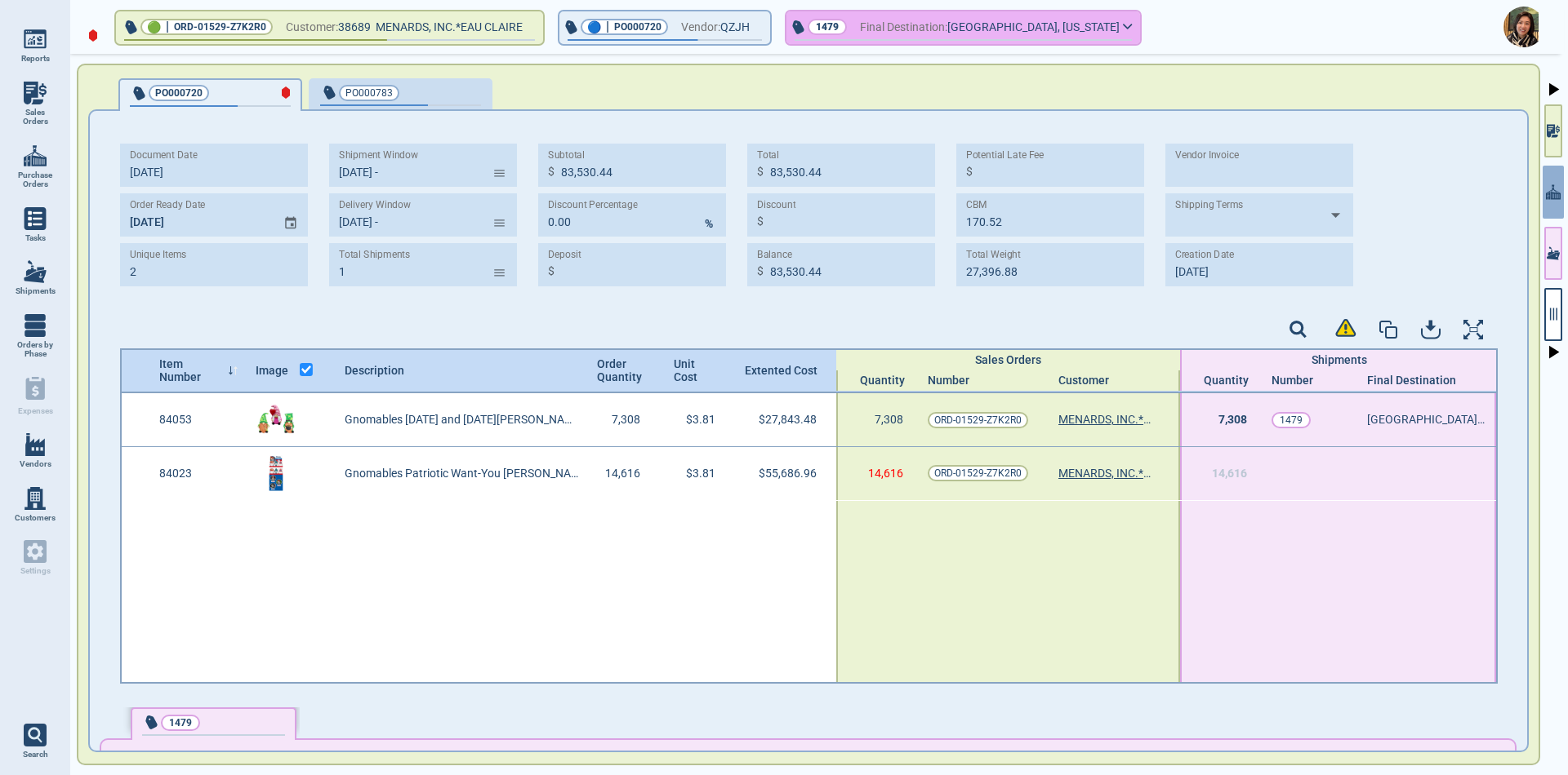
click at [883, 18] on span "Final Destination:" at bounding box center [903, 27] width 87 height 21
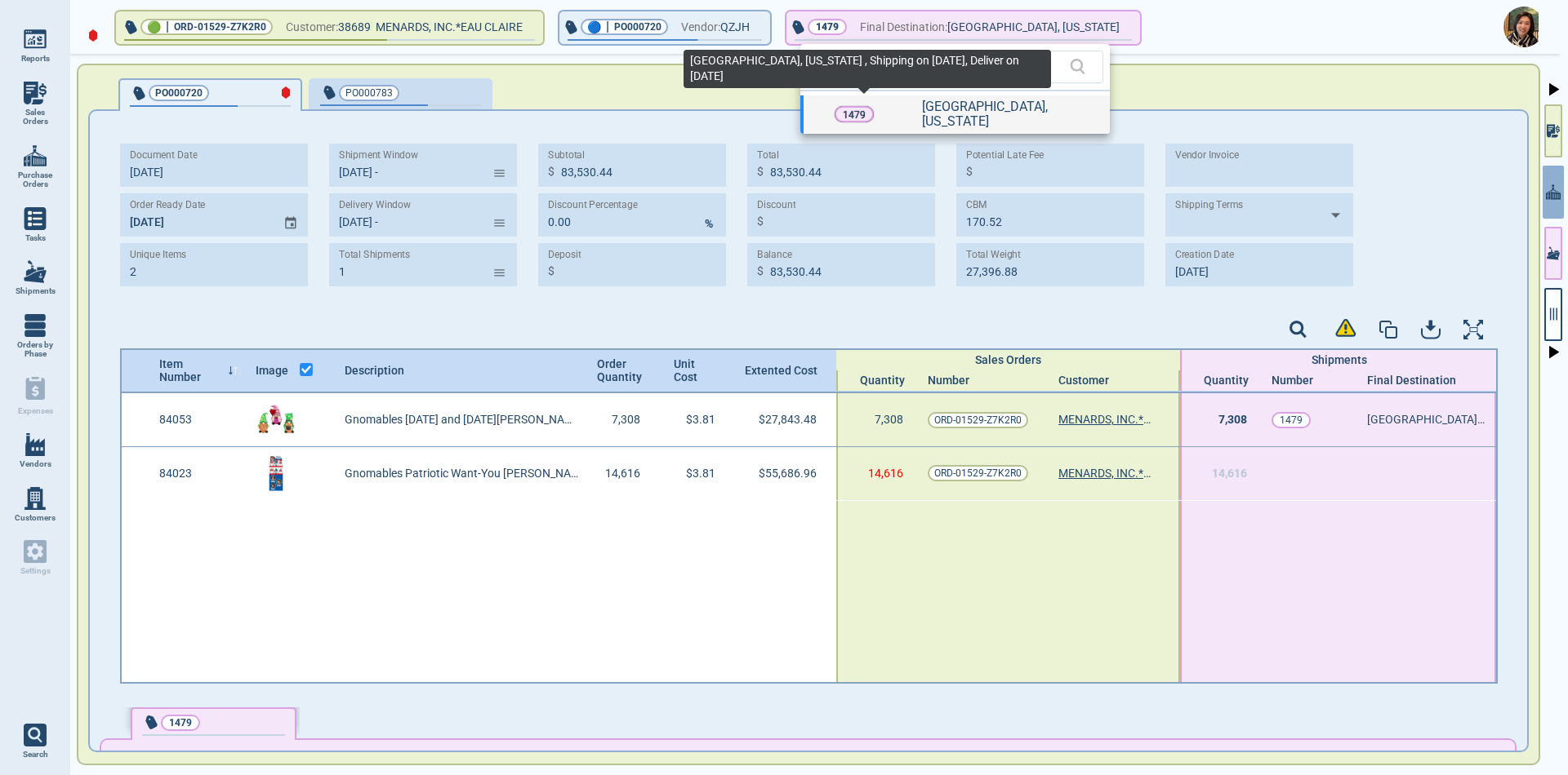
click at [858, 109] on p "1479" at bounding box center [854, 115] width 23 height 16
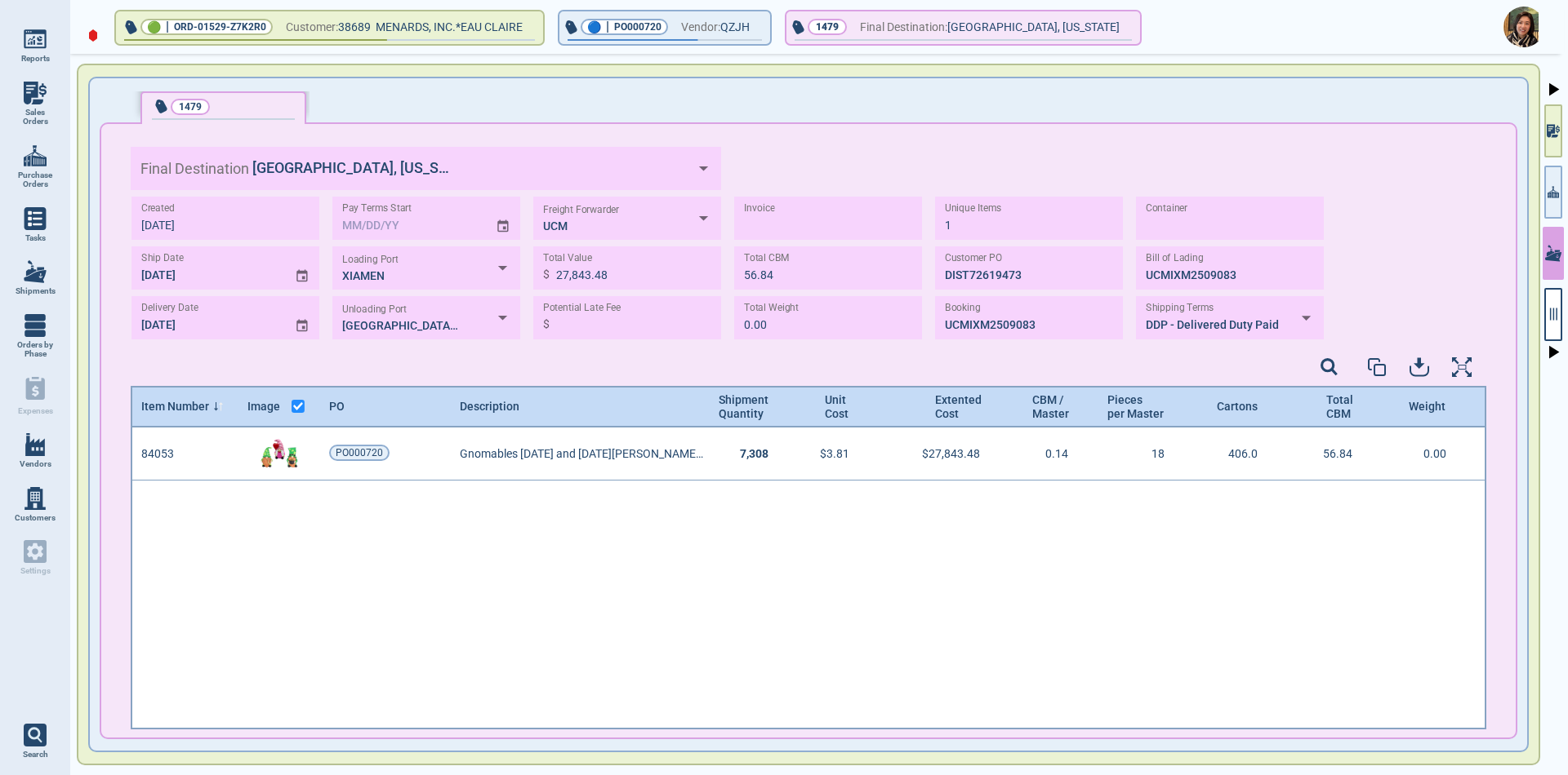
scroll to position [297, 1351]
click at [1557, 314] on icon "button" at bounding box center [1553, 314] width 14 height 14
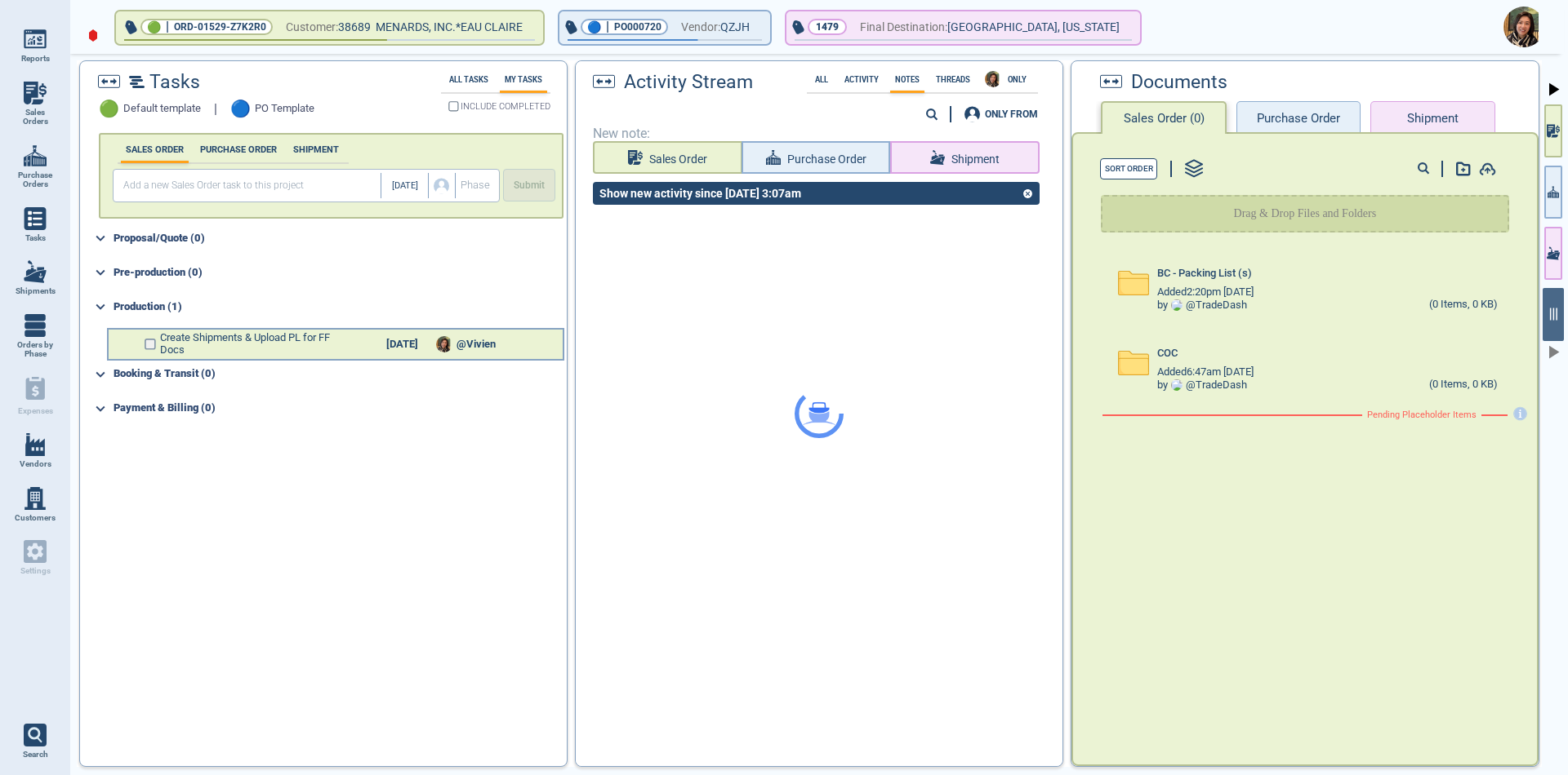
click at [150, 345] on input "checkbox" at bounding box center [150, 344] width 13 height 12
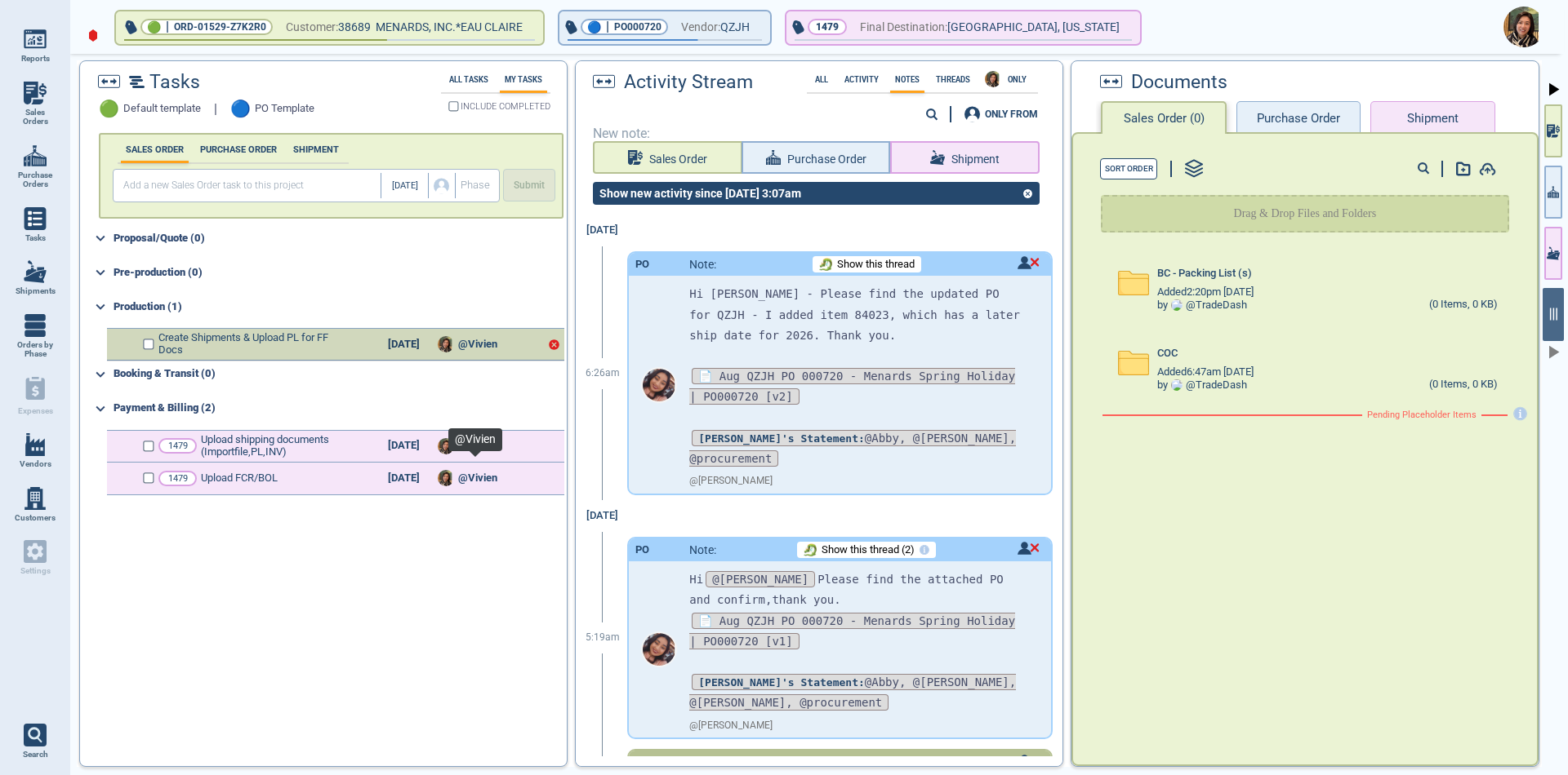
checkbox input "true"
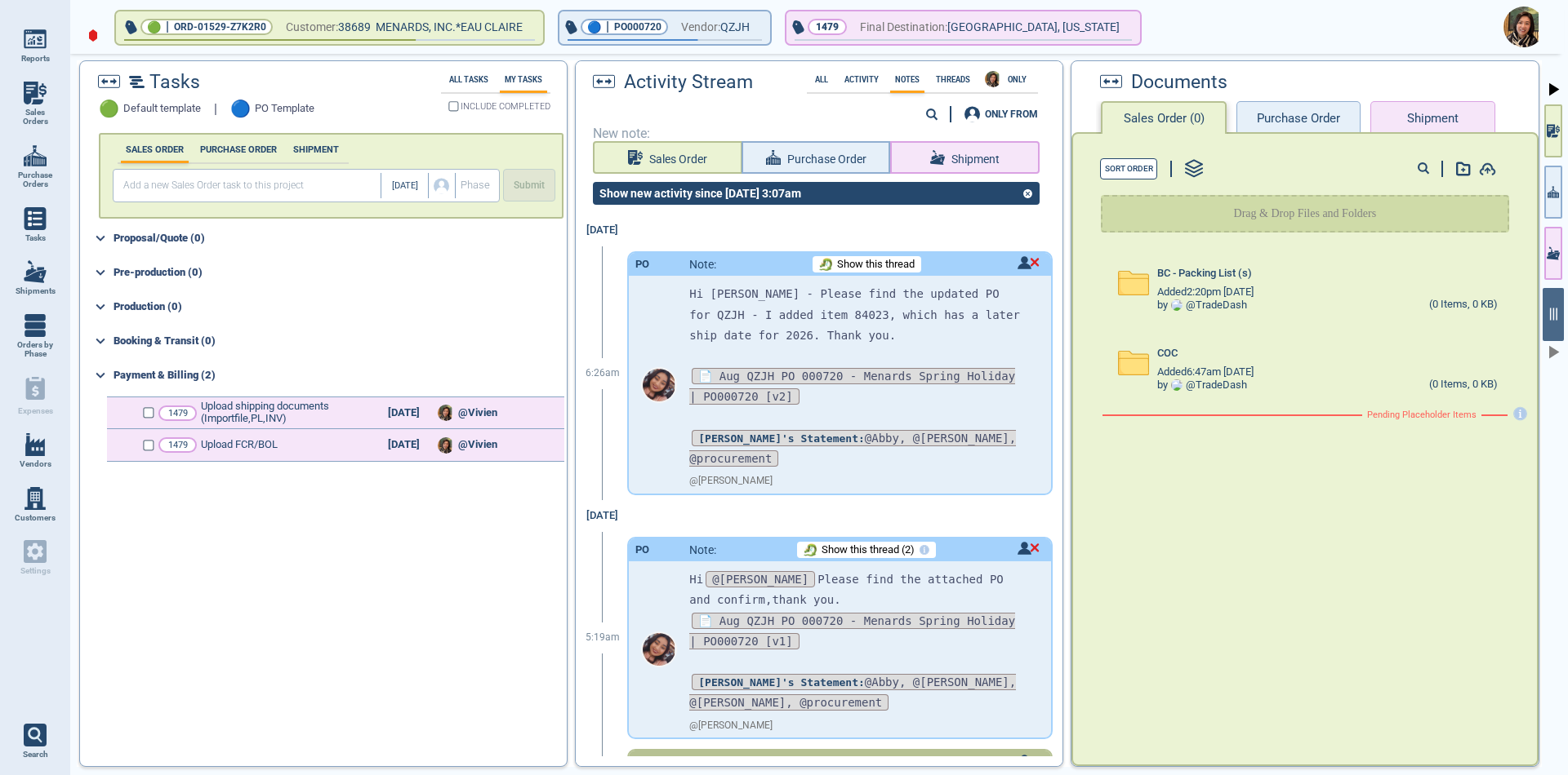
click at [1429, 113] on button "Shipment" at bounding box center [1432, 117] width 124 height 32
